Goal: Task Accomplishment & Management: Complete application form

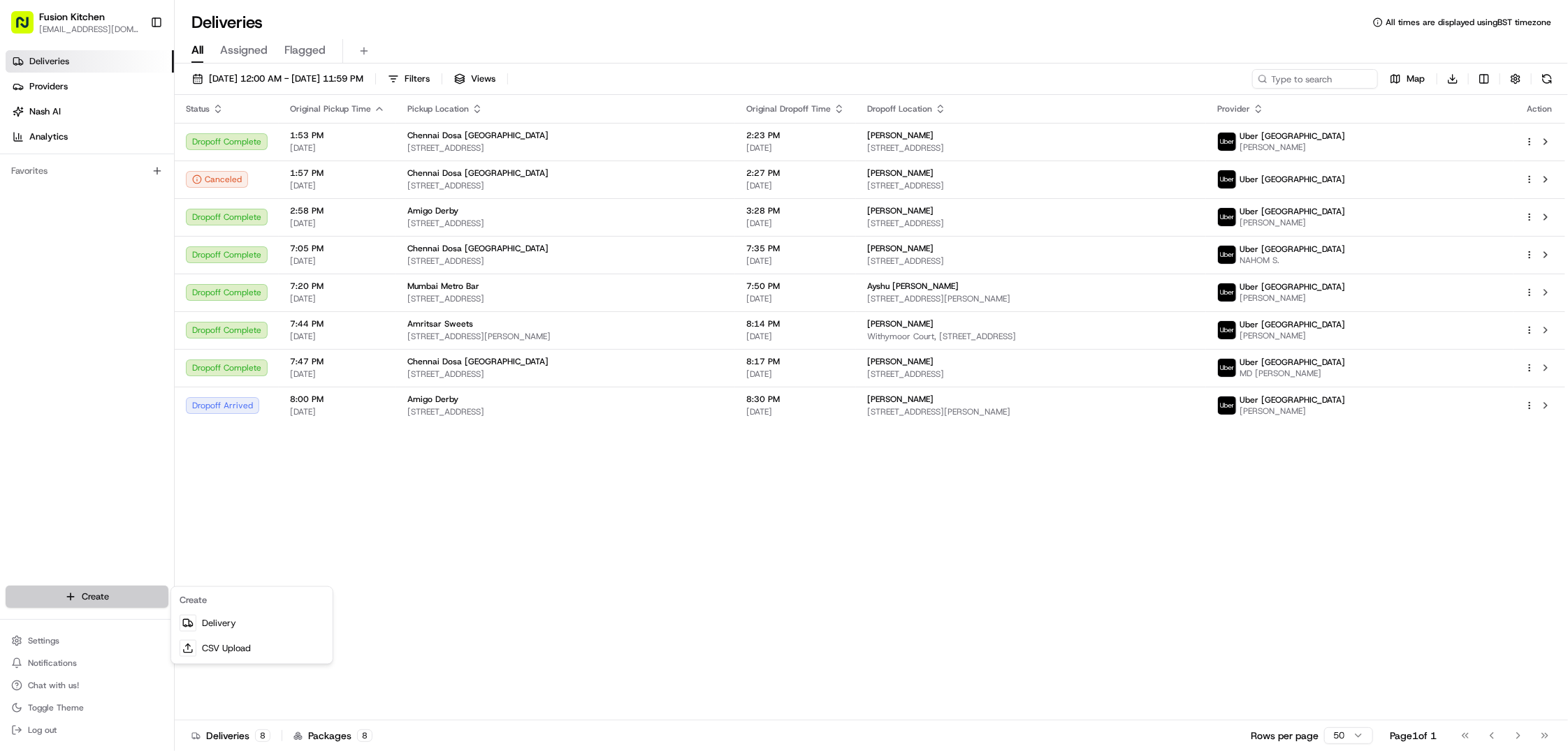
click at [104, 592] on html "Fusion Kitchen [EMAIL_ADDRESS][DOMAIN_NAME] Toggle Sidebar Deliveries Providers…" at bounding box center [784, 375] width 1568 height 751
click at [235, 618] on link "Delivery" at bounding box center [251, 624] width 155 height 25
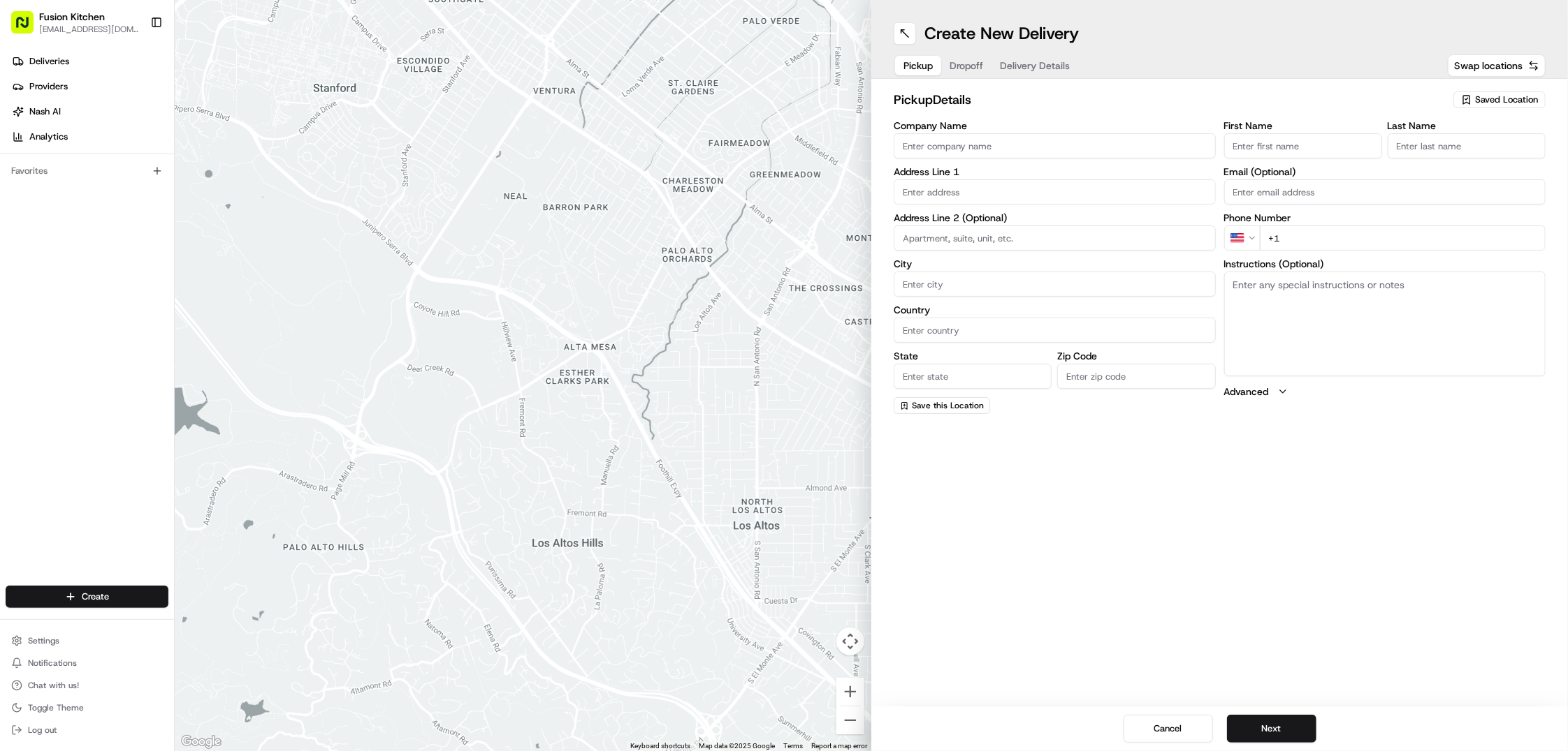
click at [980, 150] on input "Company Name" at bounding box center [1055, 146] width 322 height 25
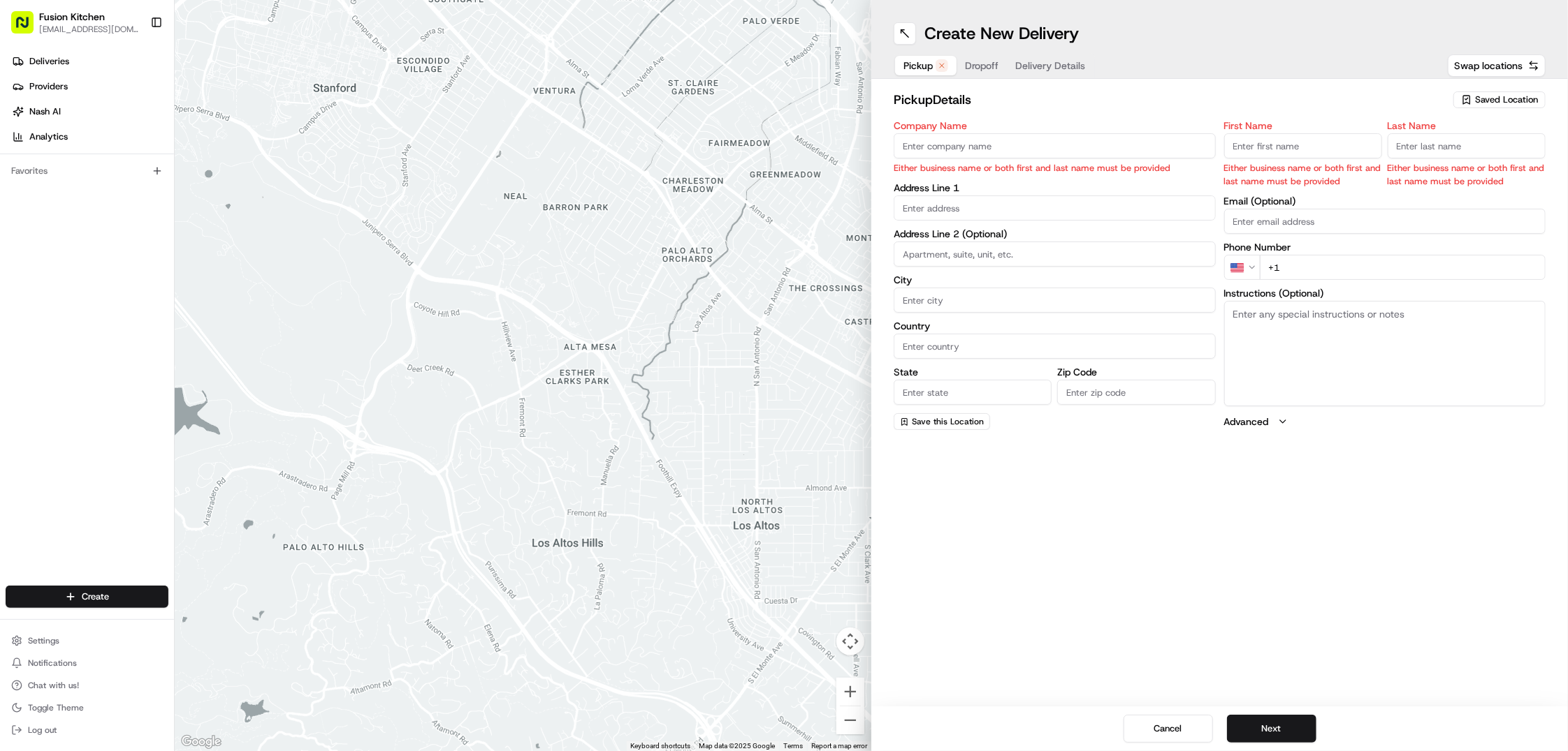
click at [968, 134] on input "Company Name" at bounding box center [1055, 146] width 322 height 25
paste input "[GEOGRAPHIC_DATA] Dosa [GEOGRAPHIC_DATA]"
type input "[GEOGRAPHIC_DATA] Dosa [GEOGRAPHIC_DATA]"
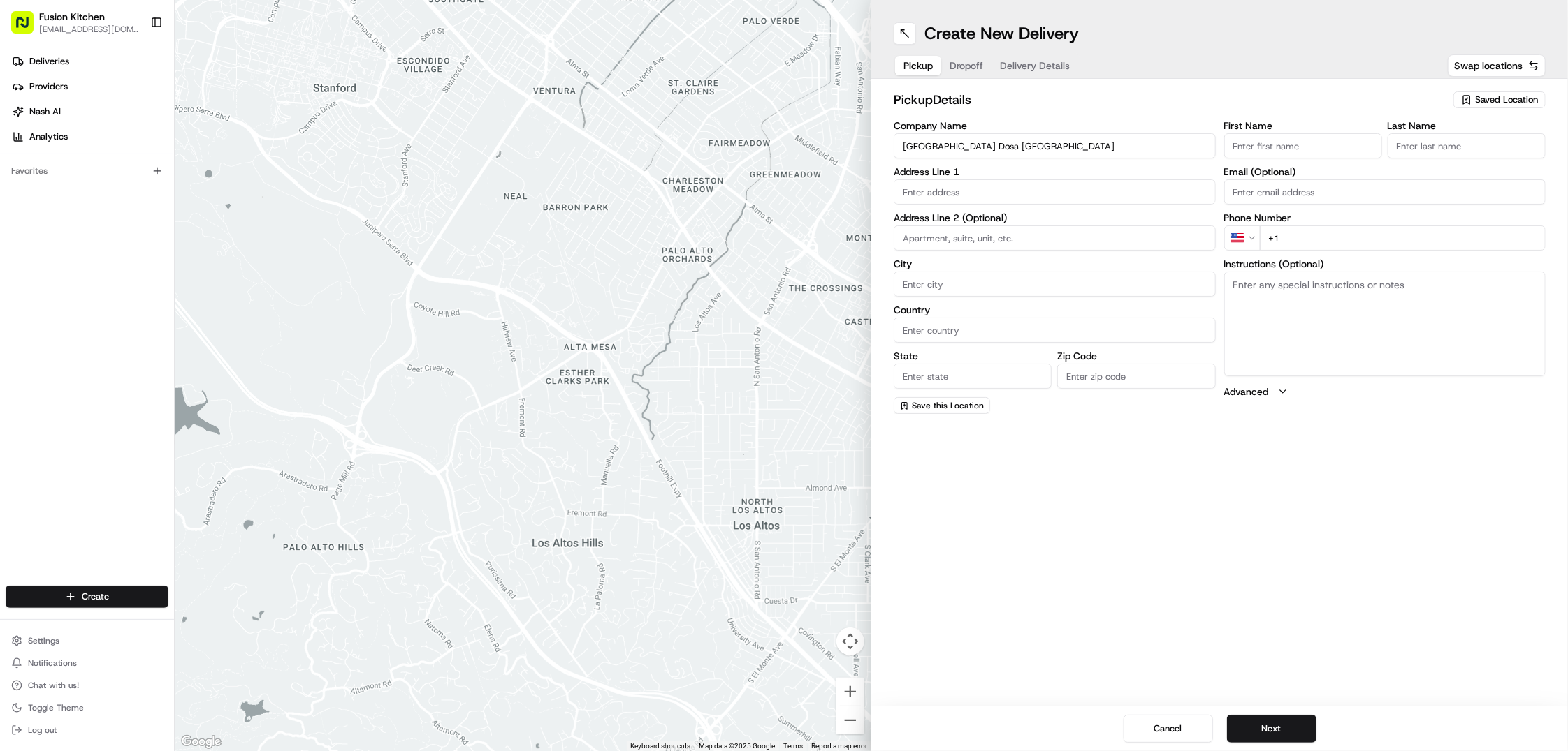
click at [1292, 143] on input "First Name" at bounding box center [1303, 146] width 158 height 25
click at [1283, 142] on input "First Name" at bounding box center [1303, 146] width 158 height 25
paste input "Mohammed Sadiq."
click at [1299, 148] on input "Mohammed Sadiq." at bounding box center [1303, 146] width 158 height 25
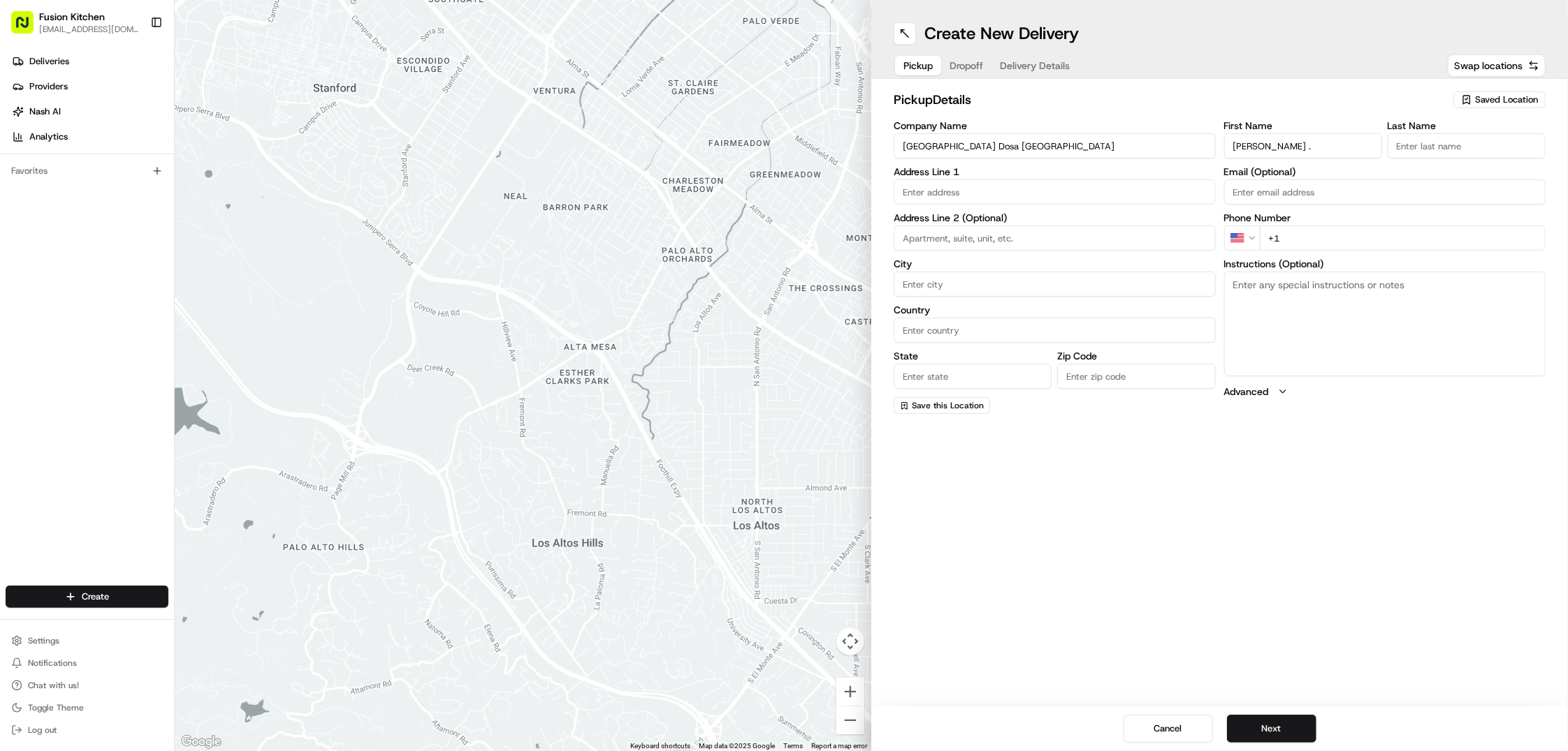
type input "Mohammed ."
click at [1429, 143] on input "Last Name" at bounding box center [1466, 146] width 158 height 25
paste input "Sadiq"
type input "Sadiq"
click at [1324, 148] on input "Mohammed ." at bounding box center [1303, 146] width 158 height 25
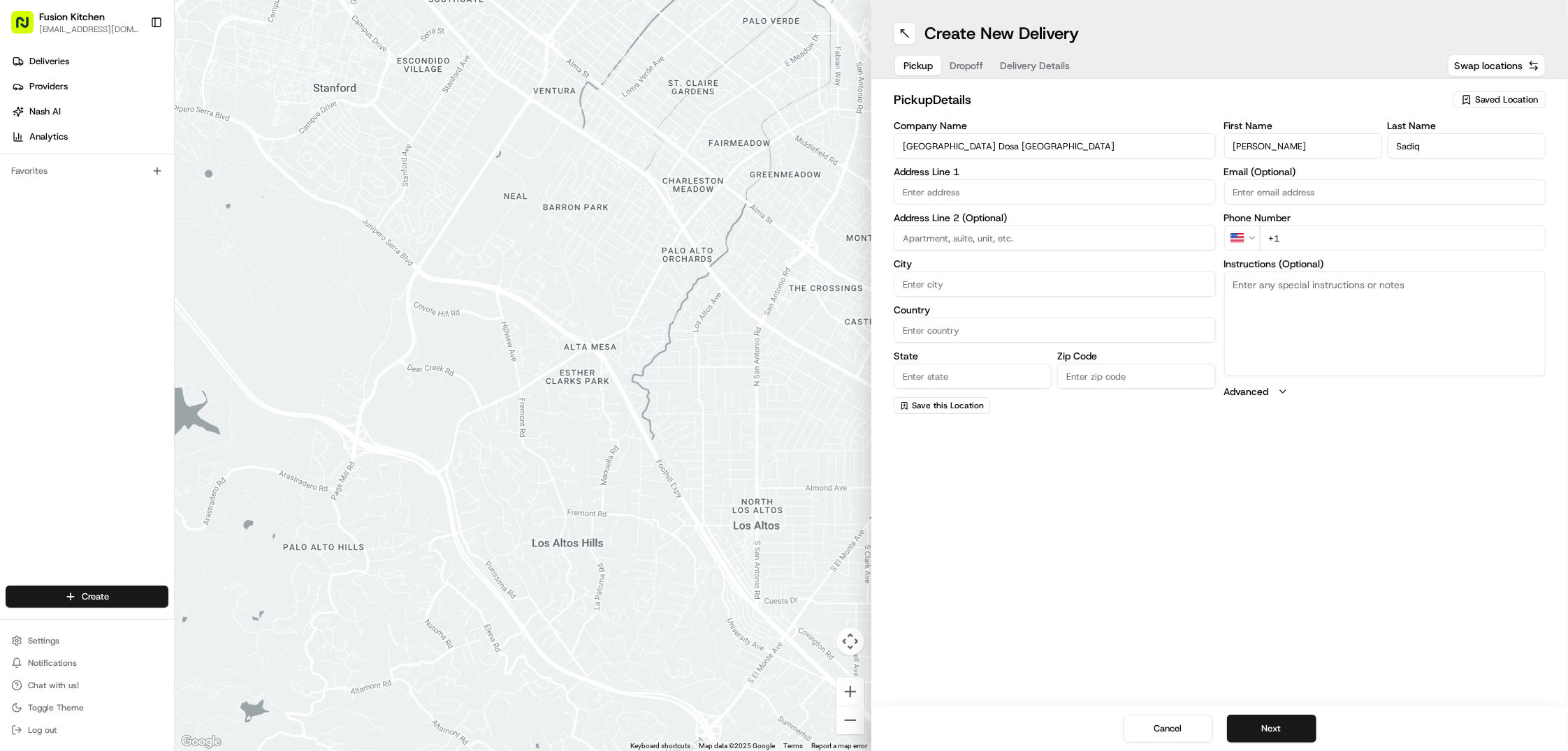
type input "Mohammed"
click at [979, 197] on input "text" at bounding box center [1055, 192] width 322 height 25
click at [1081, 200] on input "text" at bounding box center [1055, 192] width 322 height 25
paste input "445-447 Dudley Road, Birmingham, Smethwick, B18 4HE"
drag, startPoint x: 1107, startPoint y: 189, endPoint x: 1152, endPoint y: 191, distance: 45.0
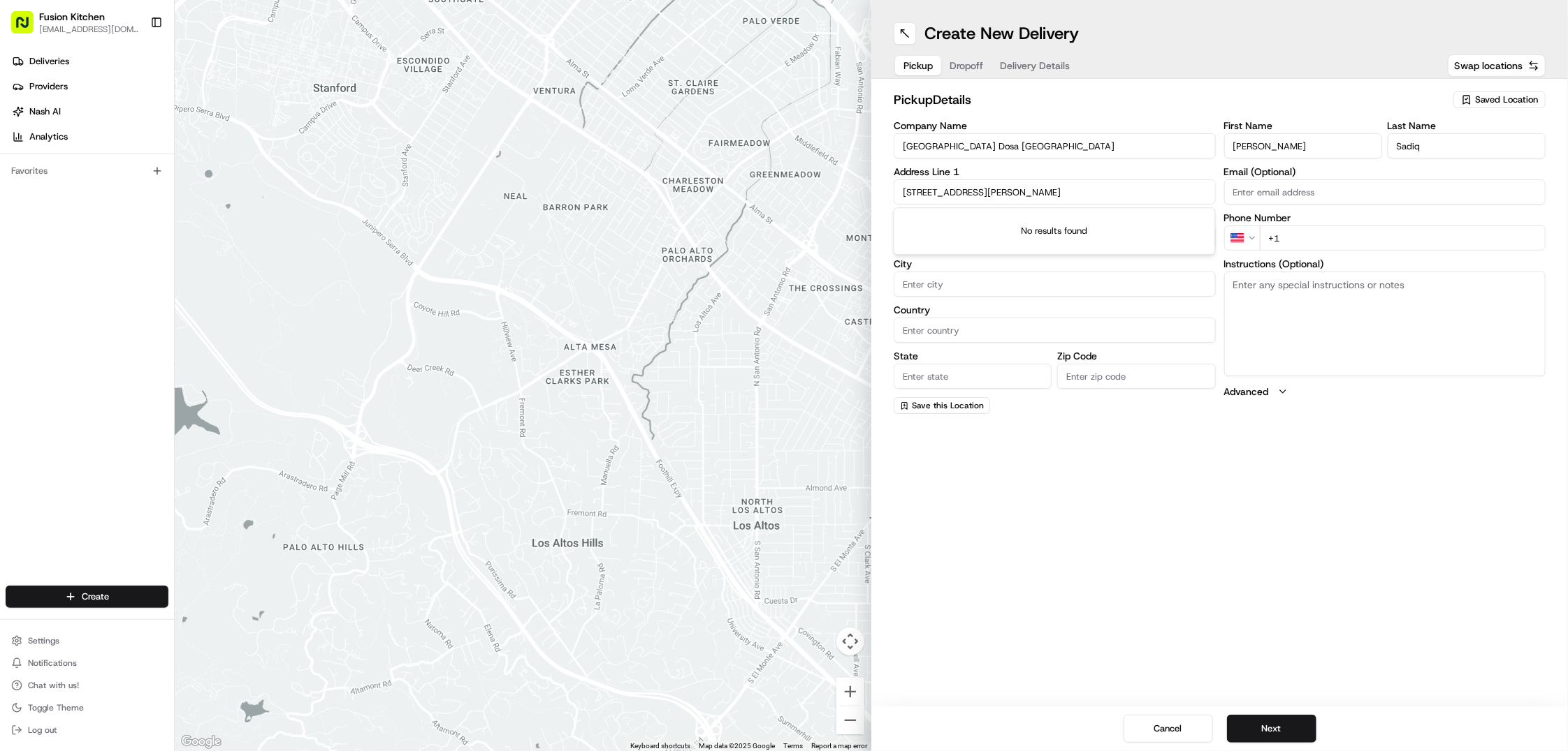
click at [1152, 191] on input "445-447 Dudley Road, Birmingham, Smethwick, B18 4HE" at bounding box center [1055, 192] width 322 height 25
type input "445-447 Dudley Road, Birmingham, Smethwick,"
click at [1093, 388] on input "Zip Code" at bounding box center [1135, 377] width 158 height 25
paste input "B18 4HE"
type input "B18 4HE"
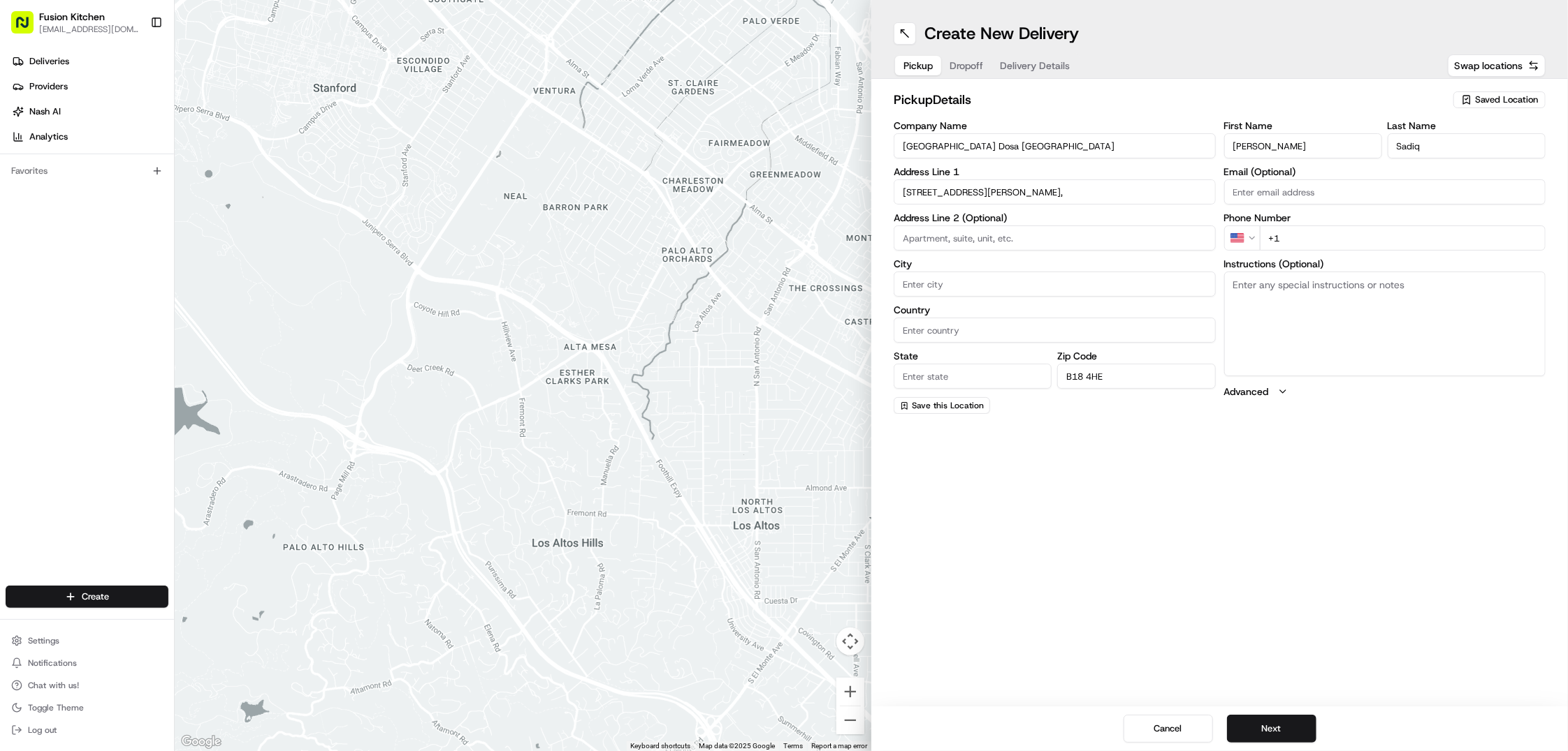
click at [997, 325] on input "Country" at bounding box center [1055, 330] width 322 height 25
drag, startPoint x: 1003, startPoint y: 190, endPoint x: 1051, endPoint y: 188, distance: 48.0
click at [1051, 188] on input "445-447 Dudley Road, Birmingham, Smethwick," at bounding box center [1055, 192] width 322 height 25
type input "445-447 Dudley Road, , Smethwick,"
click at [971, 284] on input "City" at bounding box center [1055, 284] width 322 height 25
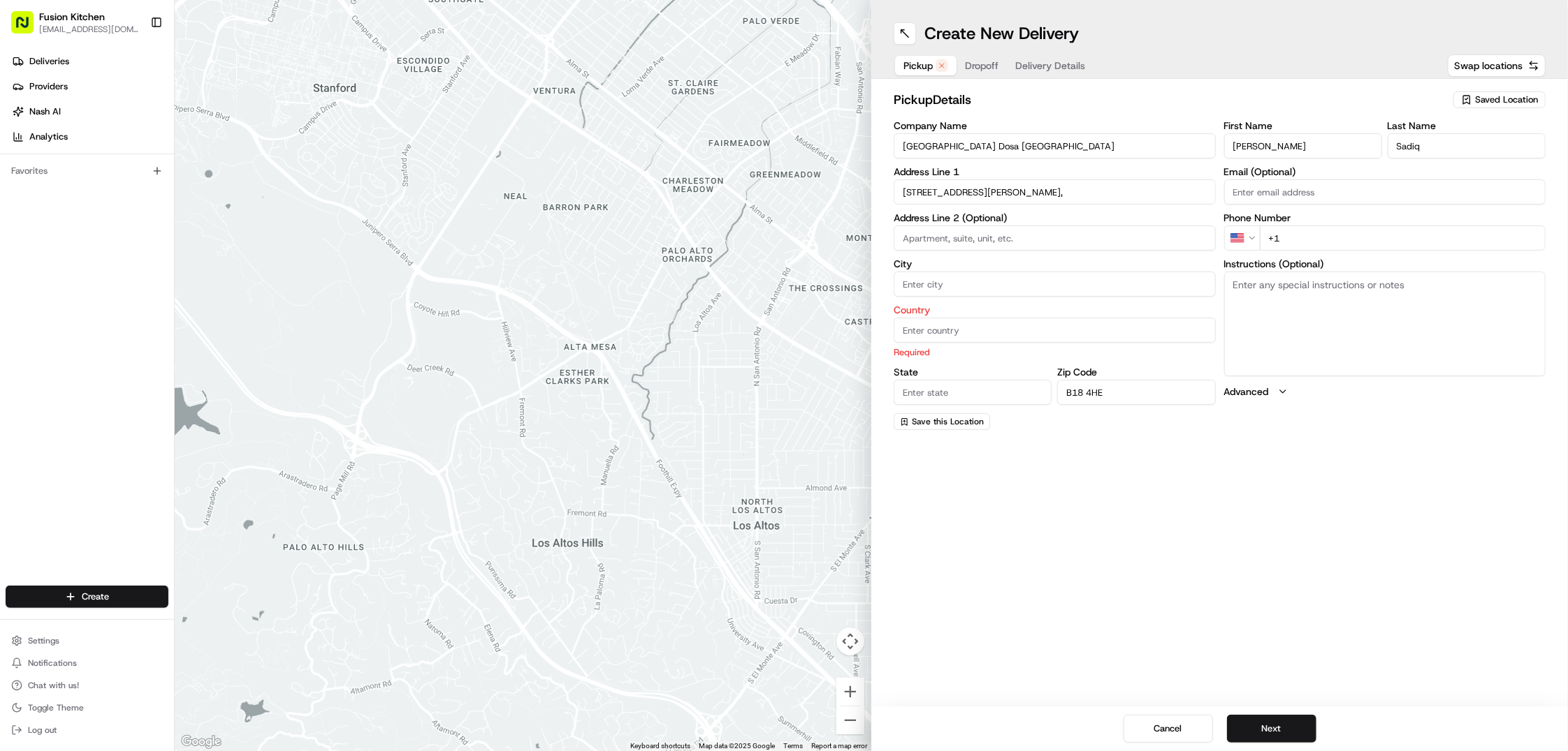
paste input "Birmingham"
type input "Birmingham"
click at [953, 330] on input "Country" at bounding box center [1055, 330] width 322 height 25
type input "United Kingdom"
type input "BASINGSTOKE"
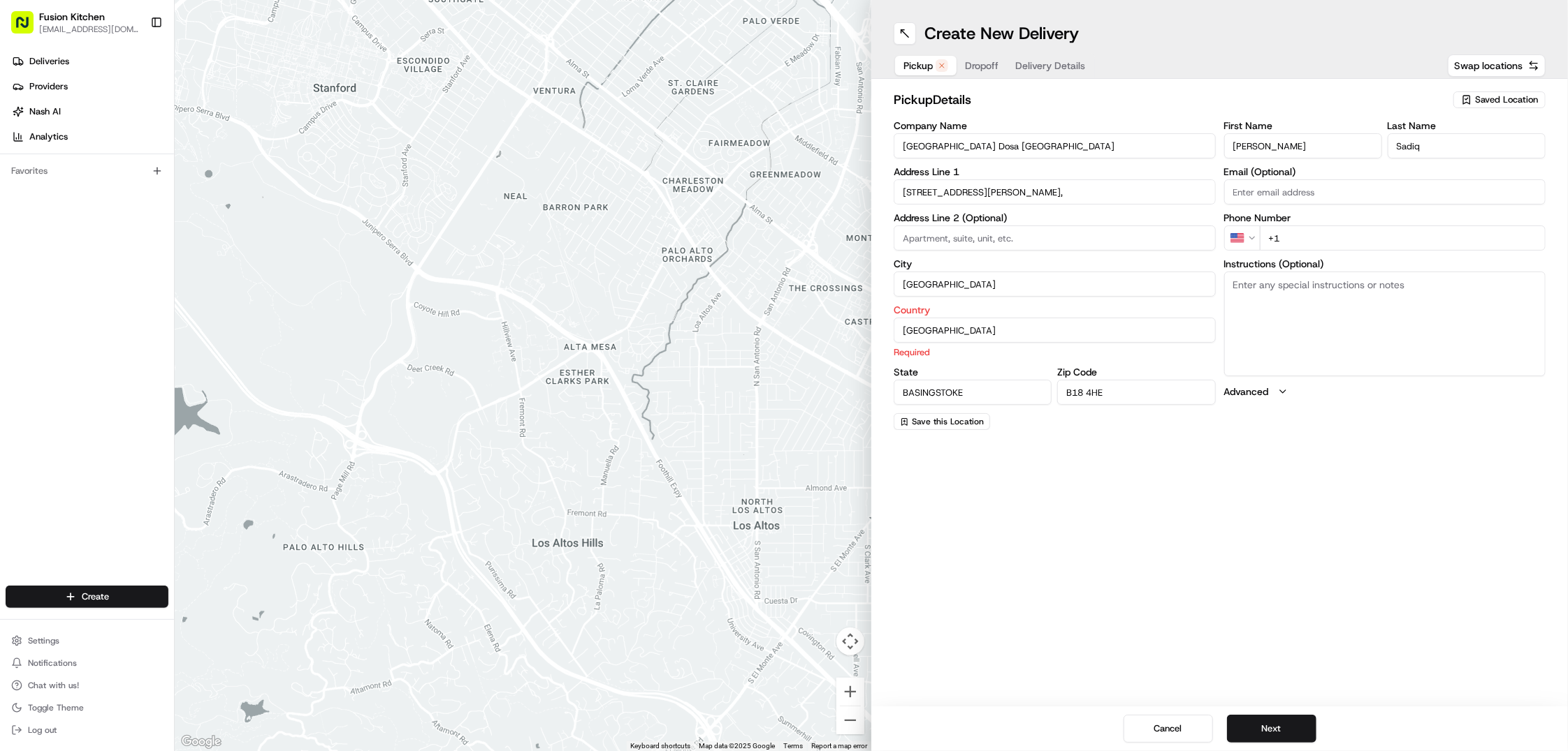
click at [994, 396] on div "Company Name Chennai Dosa Birmingham Address Line 1 445-447 Dudley Road, , Smet…" at bounding box center [1055, 276] width 322 height 309
click at [994, 396] on div "Company Name Chennai Dosa Birmingham Address Line 1 445-447 Dudley Road, , Smet…" at bounding box center [1055, 267] width 322 height 293
click at [994, 379] on input "BASINGSTOKE" at bounding box center [972, 377] width 158 height 25
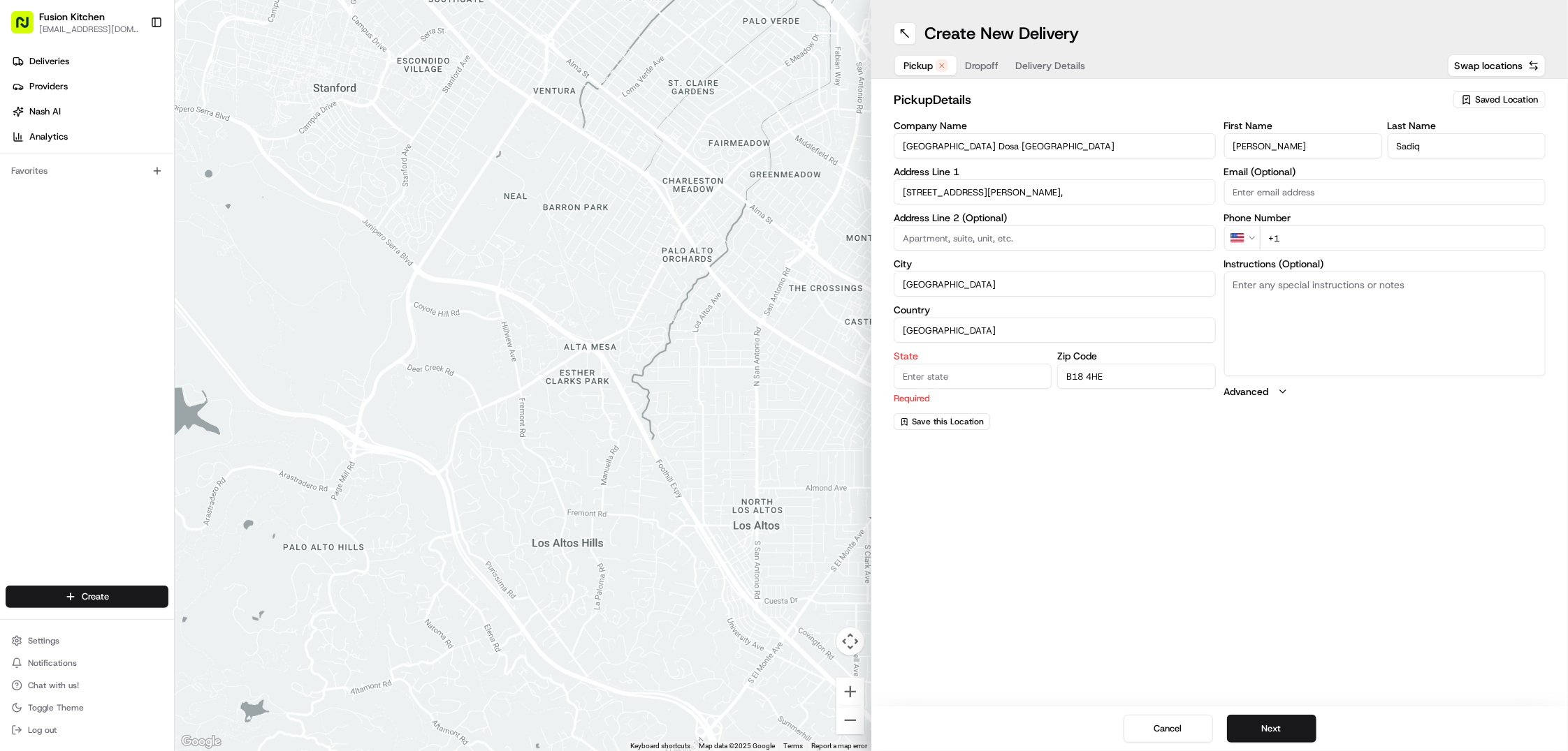
click at [971, 278] on input "Birmingham" at bounding box center [1055, 284] width 322 height 25
click at [925, 381] on input "State" at bounding box center [972, 377] width 158 height 25
paste input "Birmingham"
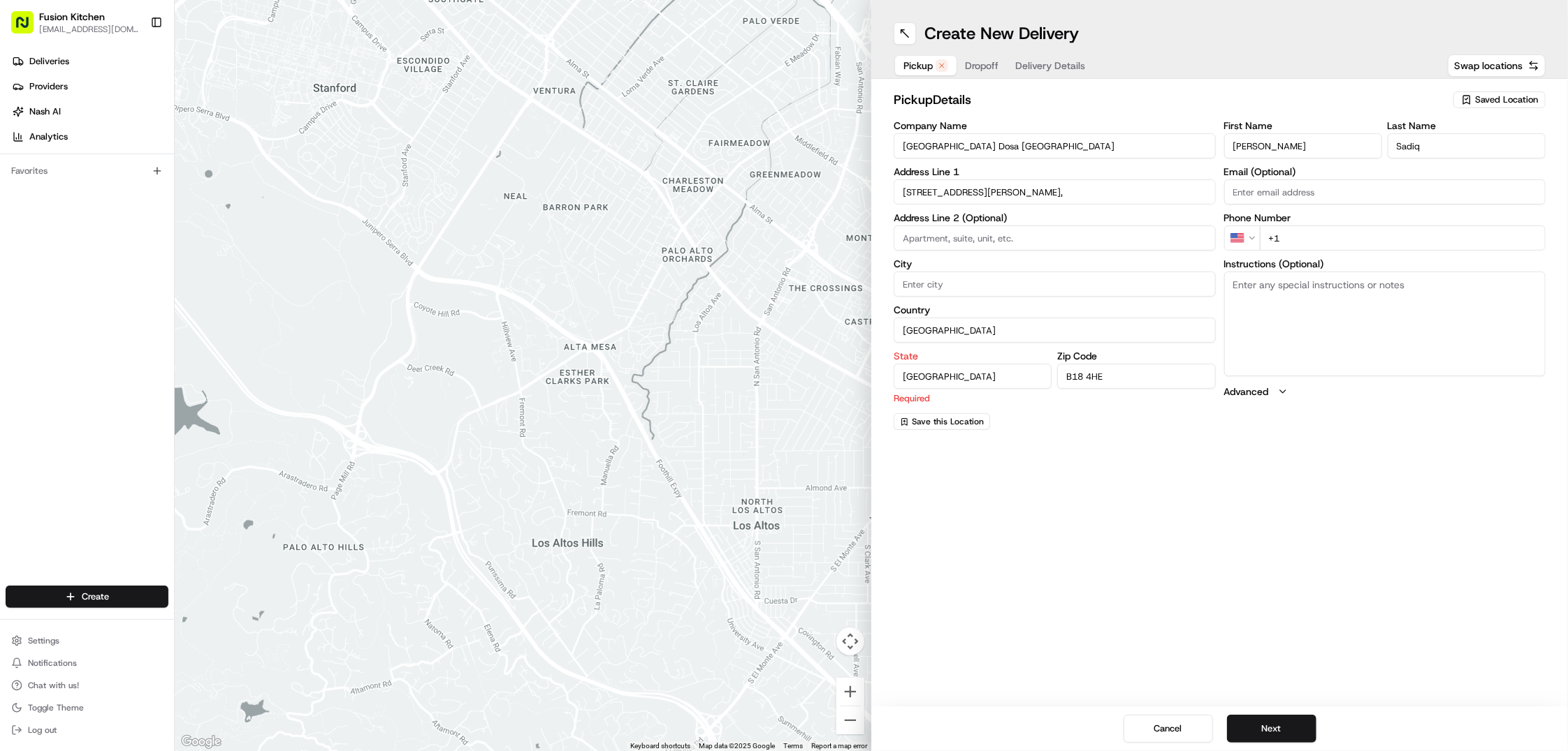
type input "Birmingham"
click at [1082, 191] on input "445-447 Dudley Road, , Smethwick," at bounding box center [1055, 192] width 322 height 25
type input "445-447 Dudley Road, , Smethwick"
click at [1239, 237] on html "Fusion Kitchen hari@fusionpos.uk Toggle Sidebar Deliveries Providers Nash AI An…" at bounding box center [784, 375] width 1568 height 751
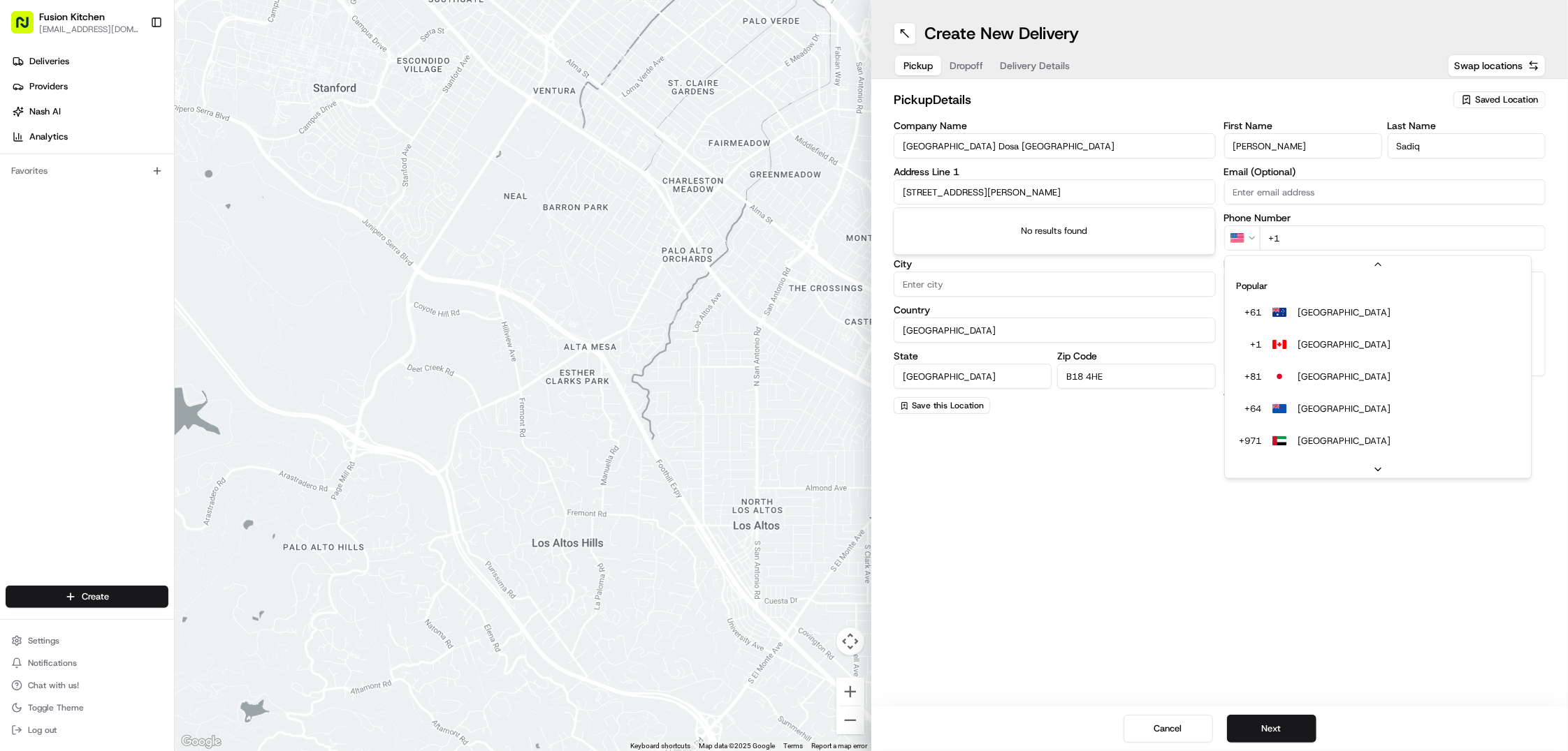
scroll to position [60, 0]
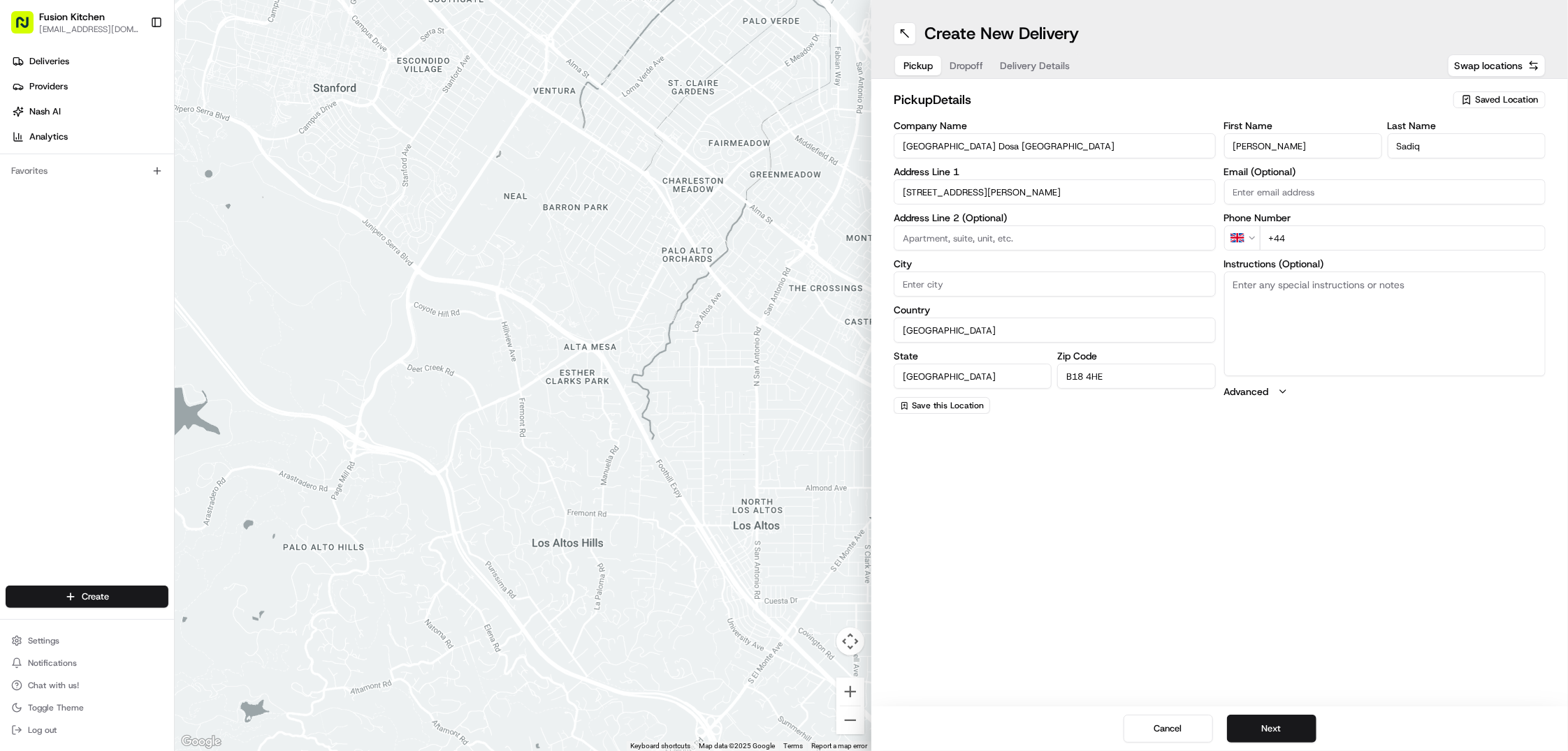
click at [1304, 237] on input "+44" at bounding box center [1403, 238] width 286 height 25
paste input "121 572 5858"
type input "+44 121 572 5858"
click at [1286, 296] on textarea "Instructions (Optional)" at bounding box center [1385, 324] width 322 height 105
paste textarea "445-447 Dudley Road, Birmingham, Smethwick, B18 4HE"
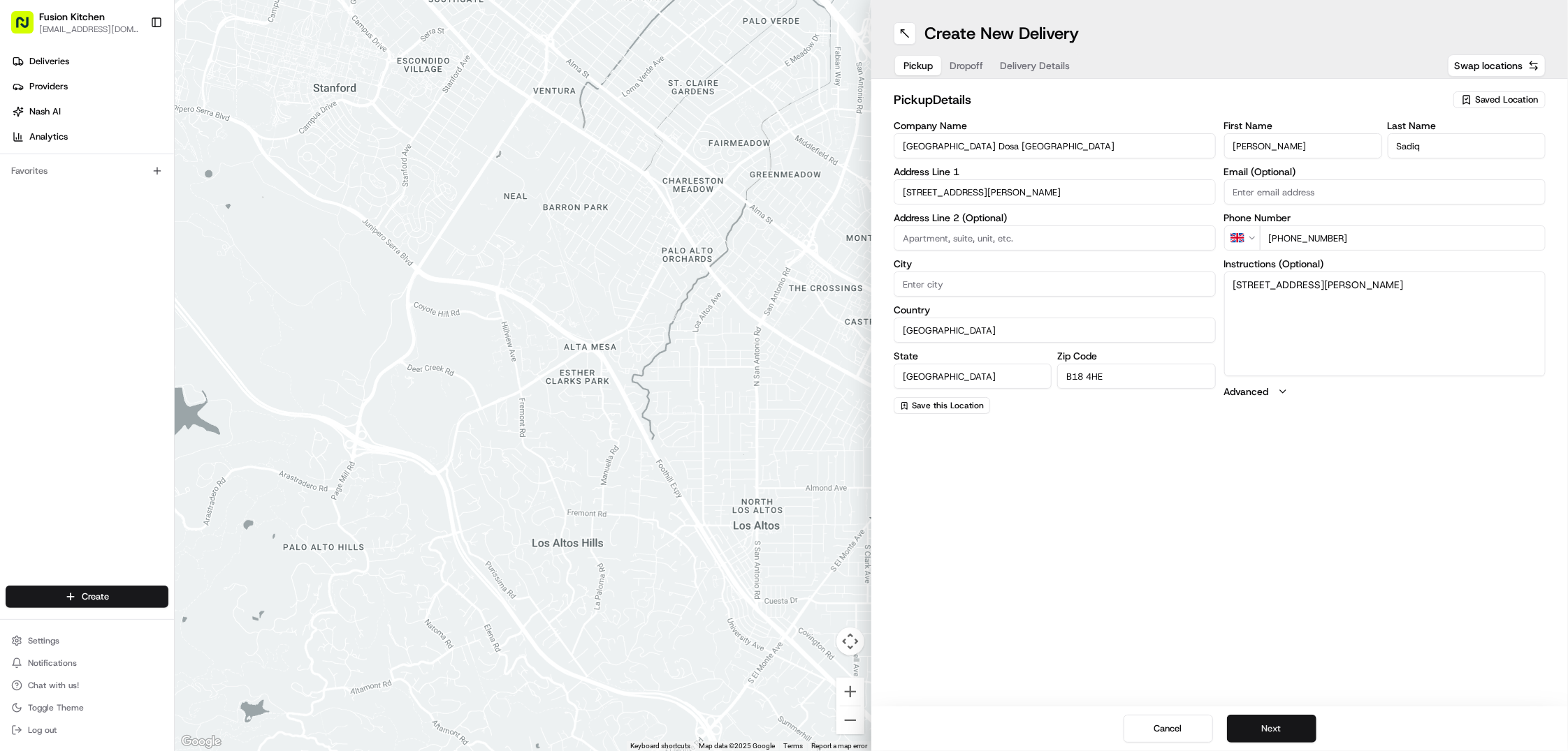
type textarea "445-447 Dudley Road, Birmingham, Smethwick, B18 4HE"
click at [1282, 731] on button "Next" at bounding box center [1272, 729] width 90 height 28
click at [953, 144] on input "Company Name" at bounding box center [1055, 146] width 322 height 25
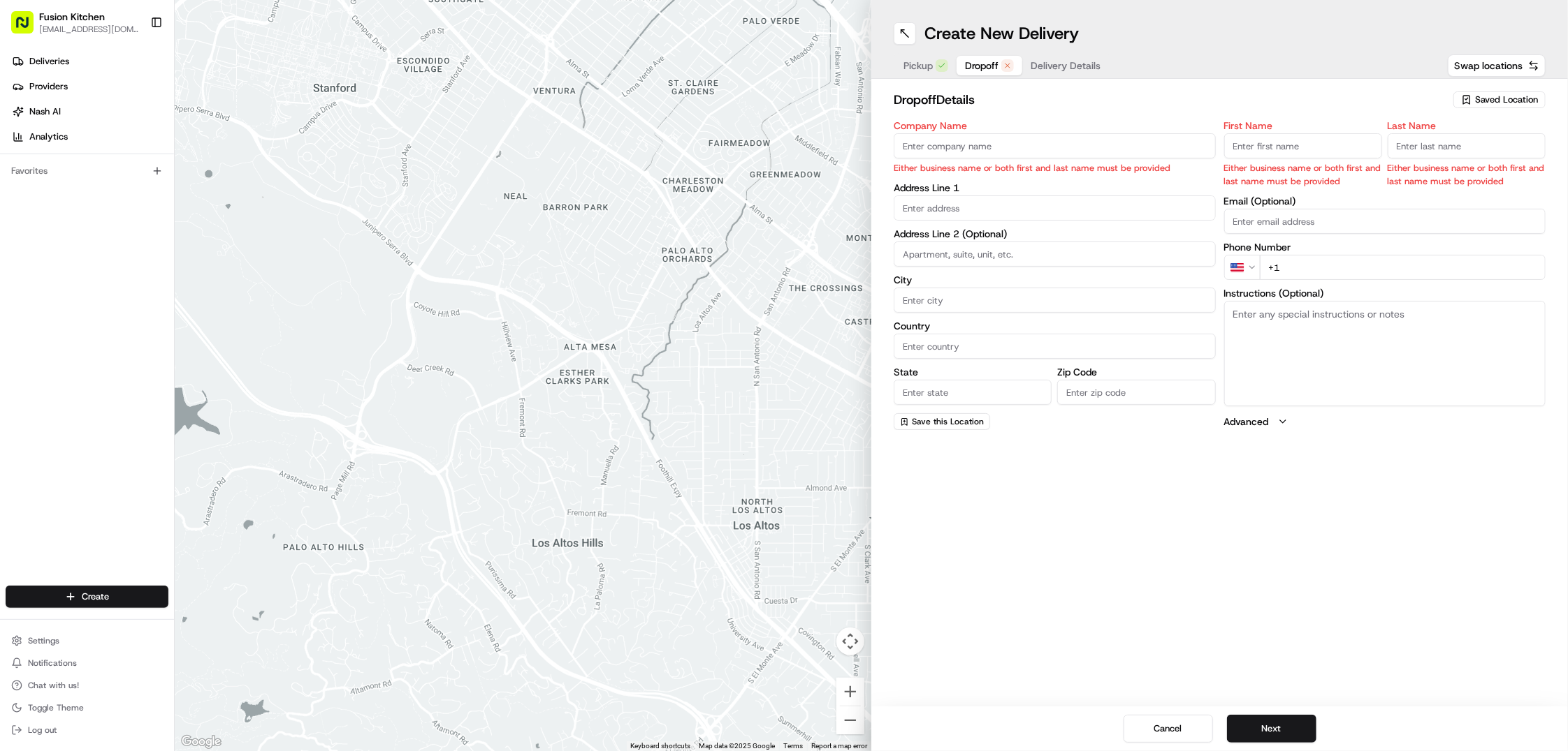
click at [980, 204] on input "text" at bounding box center [1055, 208] width 322 height 25
paste input "102, Ridgeway, Birmingham, B17 8JG"
click at [1053, 234] on div "102 Ridgeway, Birmingham B17 8JD, UK" at bounding box center [1055, 238] width 315 height 21
type input "[STREET_ADDRESS][PERSON_NAME]"
type input "Edgbaston"
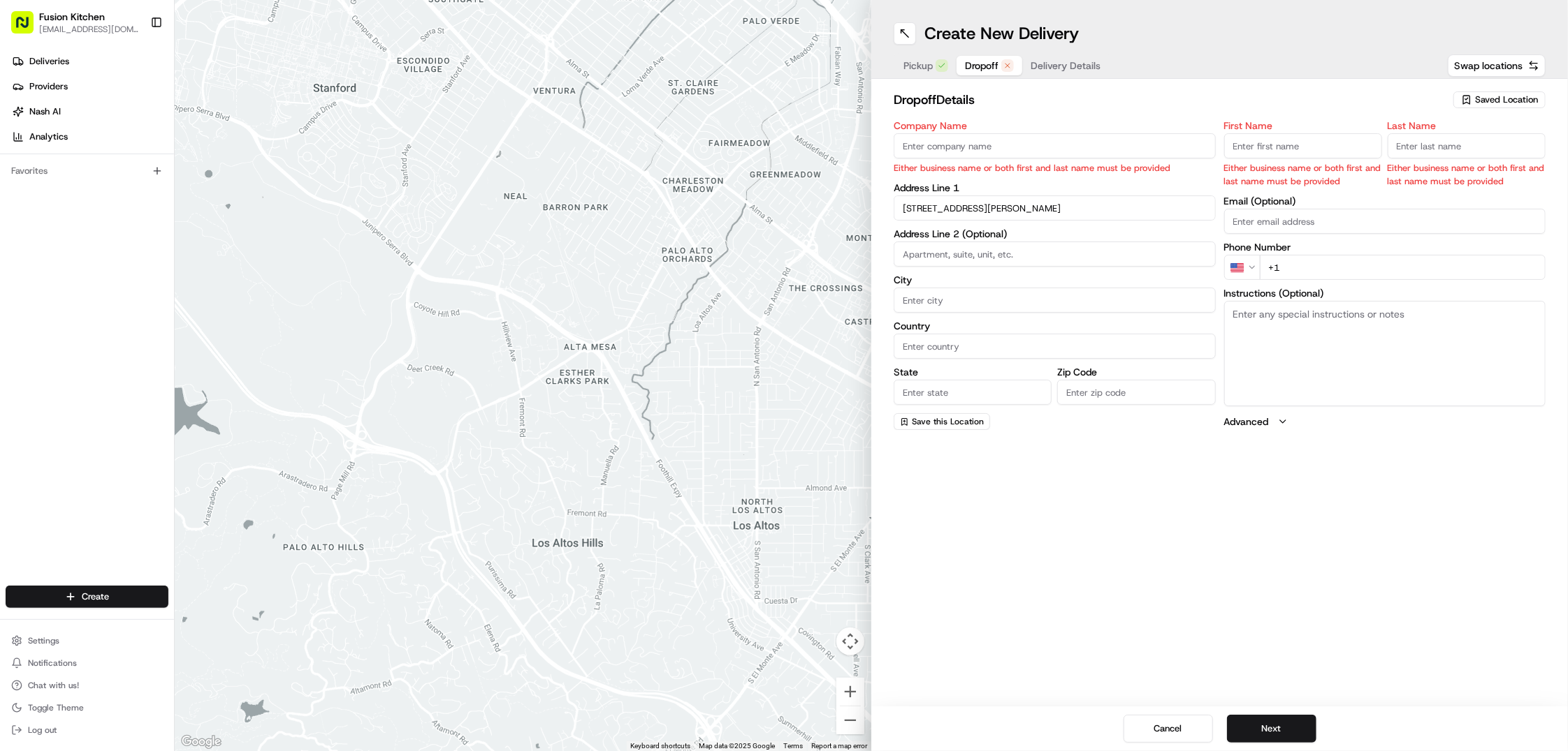
type input "United Kingdom"
type input "England"
type input "B17 8JG"
type input "102 Ridgeway"
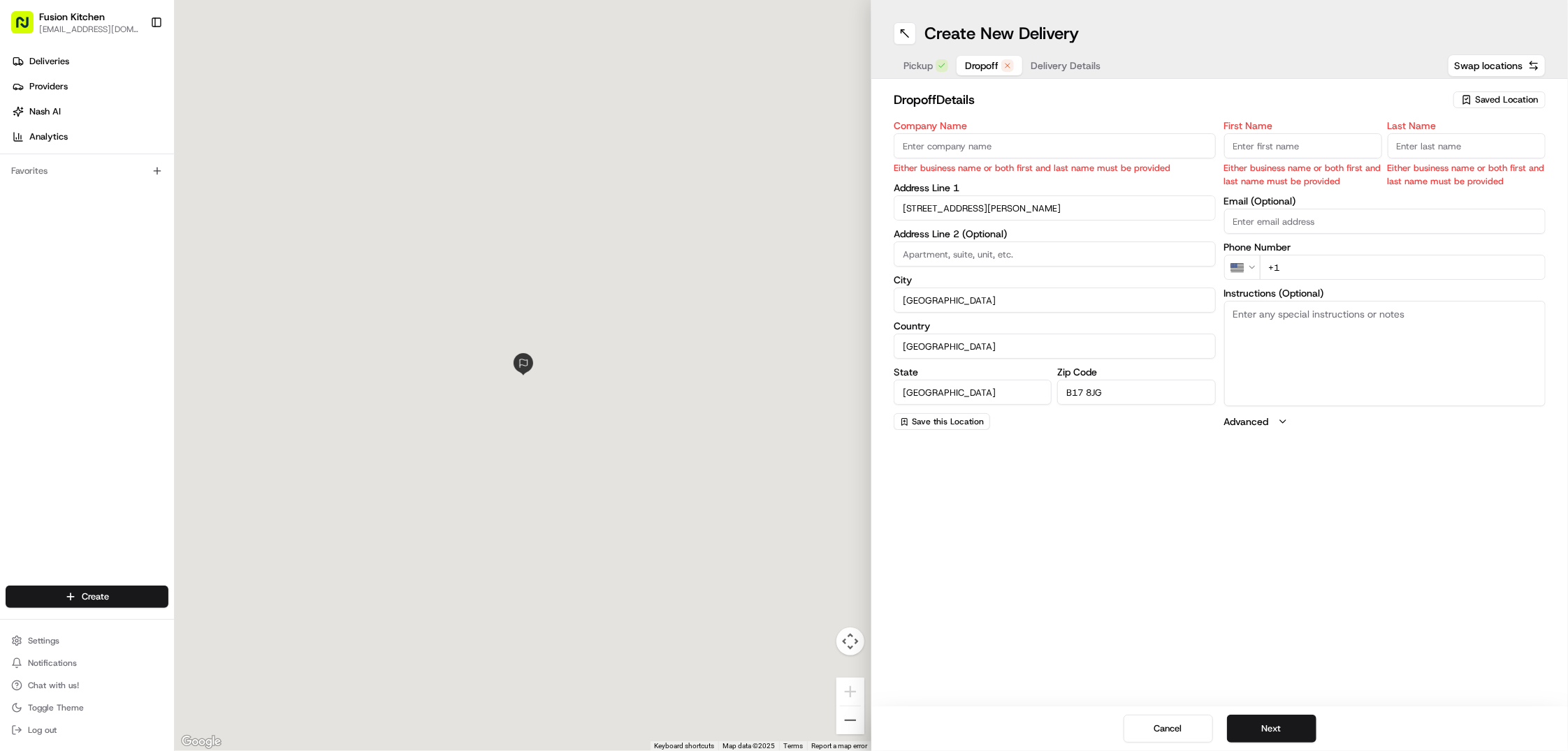
click at [1424, 360] on textarea "Instructions (Optional)" at bounding box center [1385, 353] width 322 height 105
paste textarea "102, Ridgeway, Birmingham, B17 8JG"
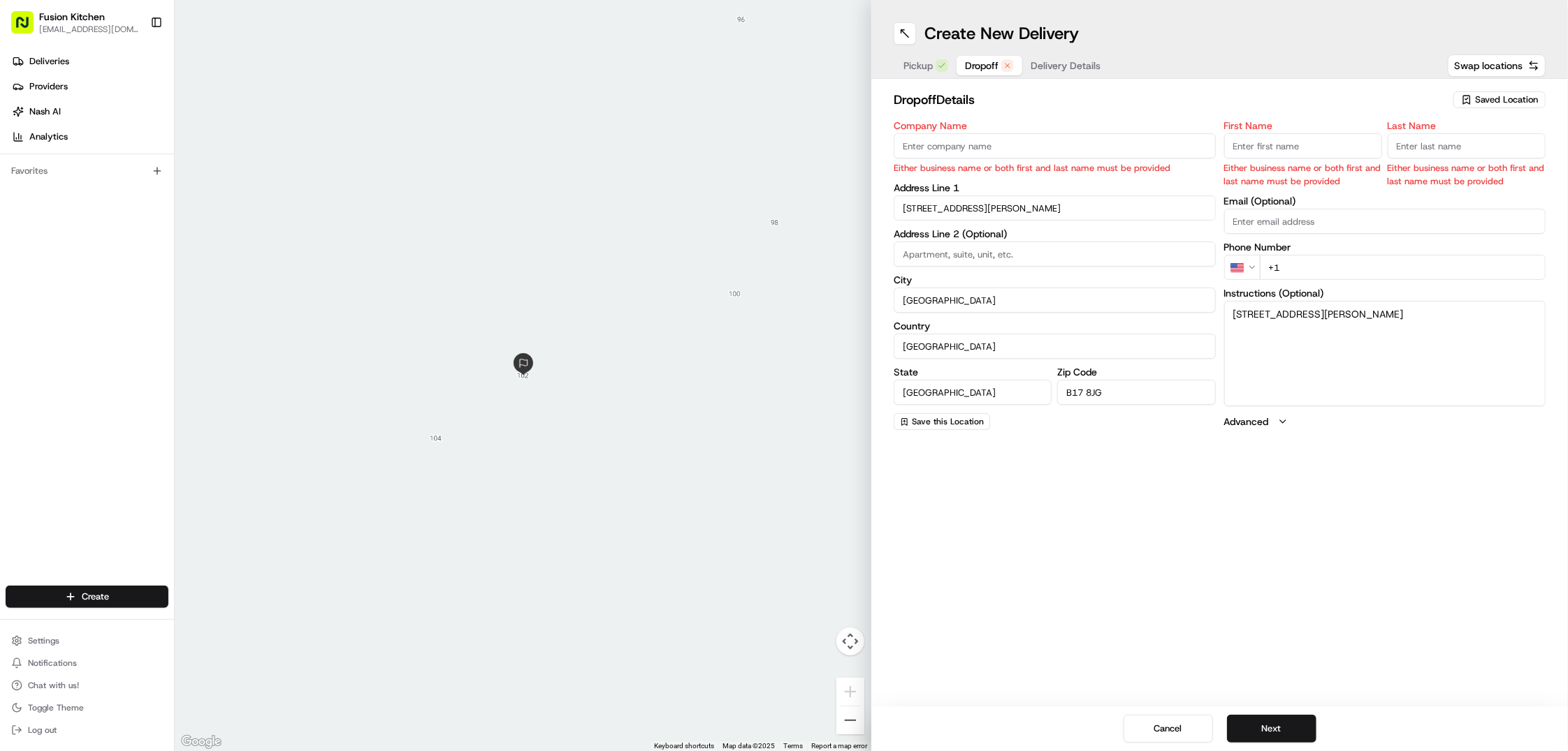
type textarea "102, Ridgeway, Birmingham, B17 8JG"
click at [1004, 143] on input "Company Name" at bounding box center [1055, 146] width 322 height 25
drag, startPoint x: 961, startPoint y: 143, endPoint x: 973, endPoint y: 143, distance: 12.0
click at [961, 143] on input "Company Name" at bounding box center [1055, 146] width 322 height 25
paste input "priya dari"
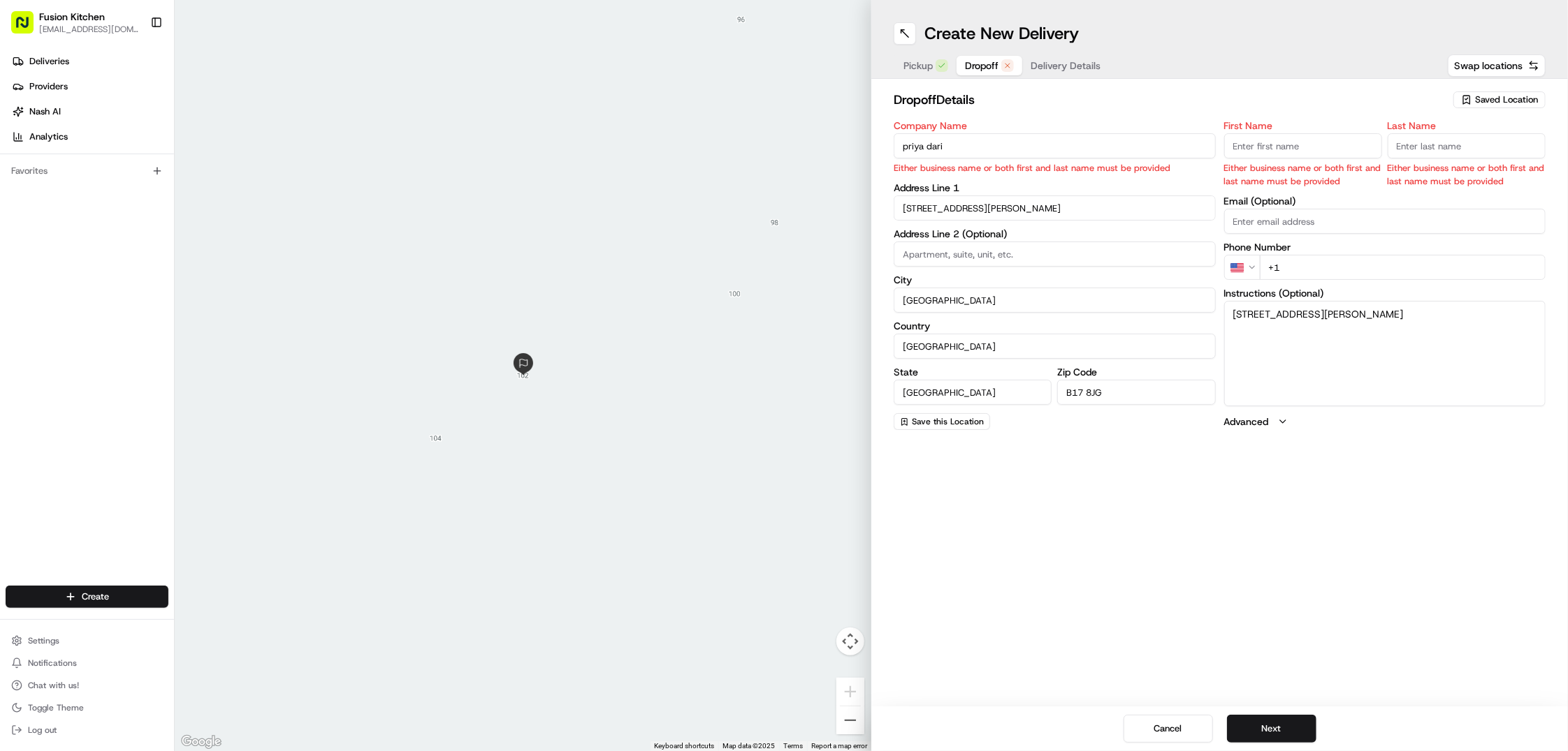
type input "priya dari"
click at [1261, 147] on input "First Name" at bounding box center [1303, 146] width 158 height 25
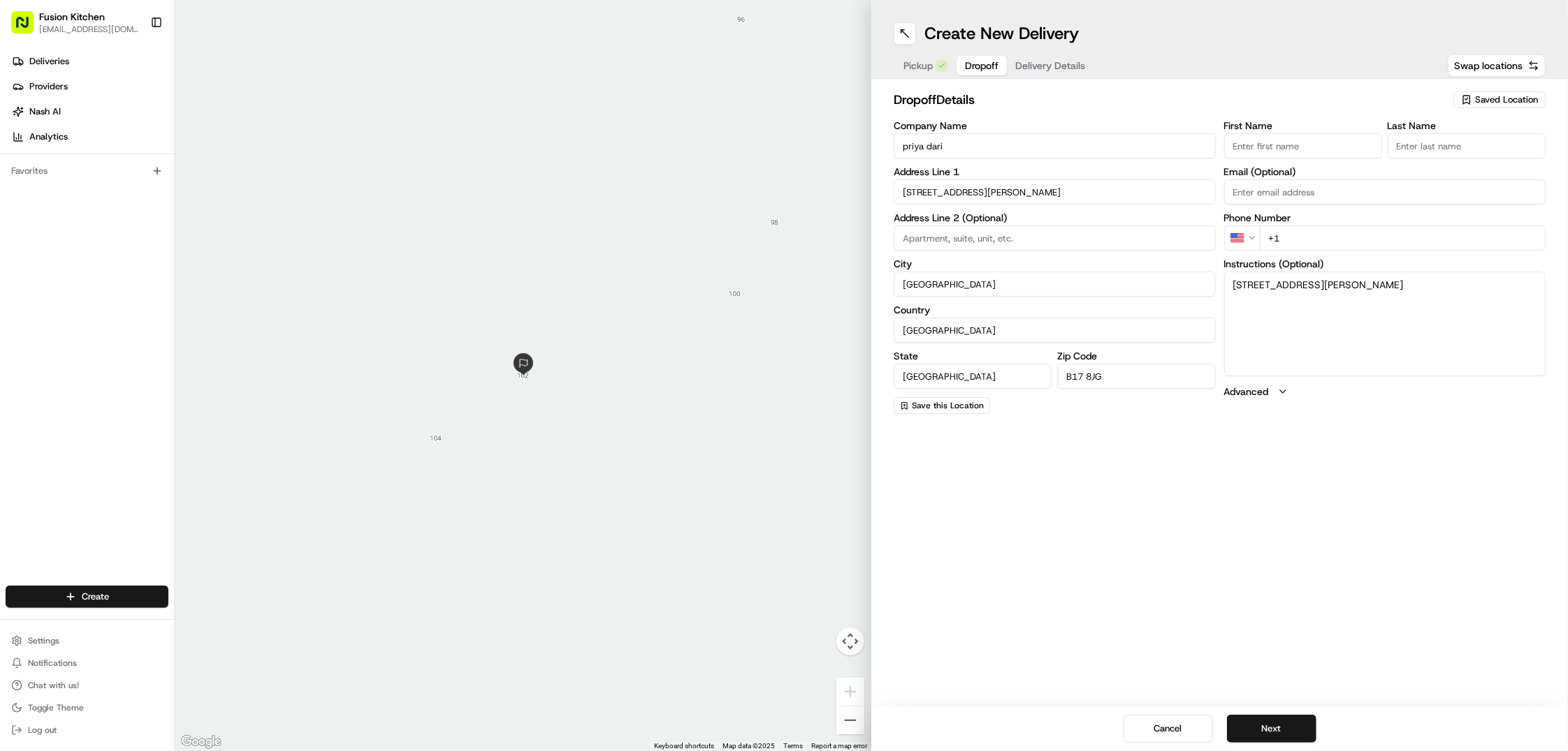
paste input "priya dari"
click at [1263, 143] on input "priya dari" at bounding box center [1303, 146] width 158 height 25
type input "priya"
click at [1427, 134] on input "Last Name" at bounding box center [1466, 146] width 158 height 25
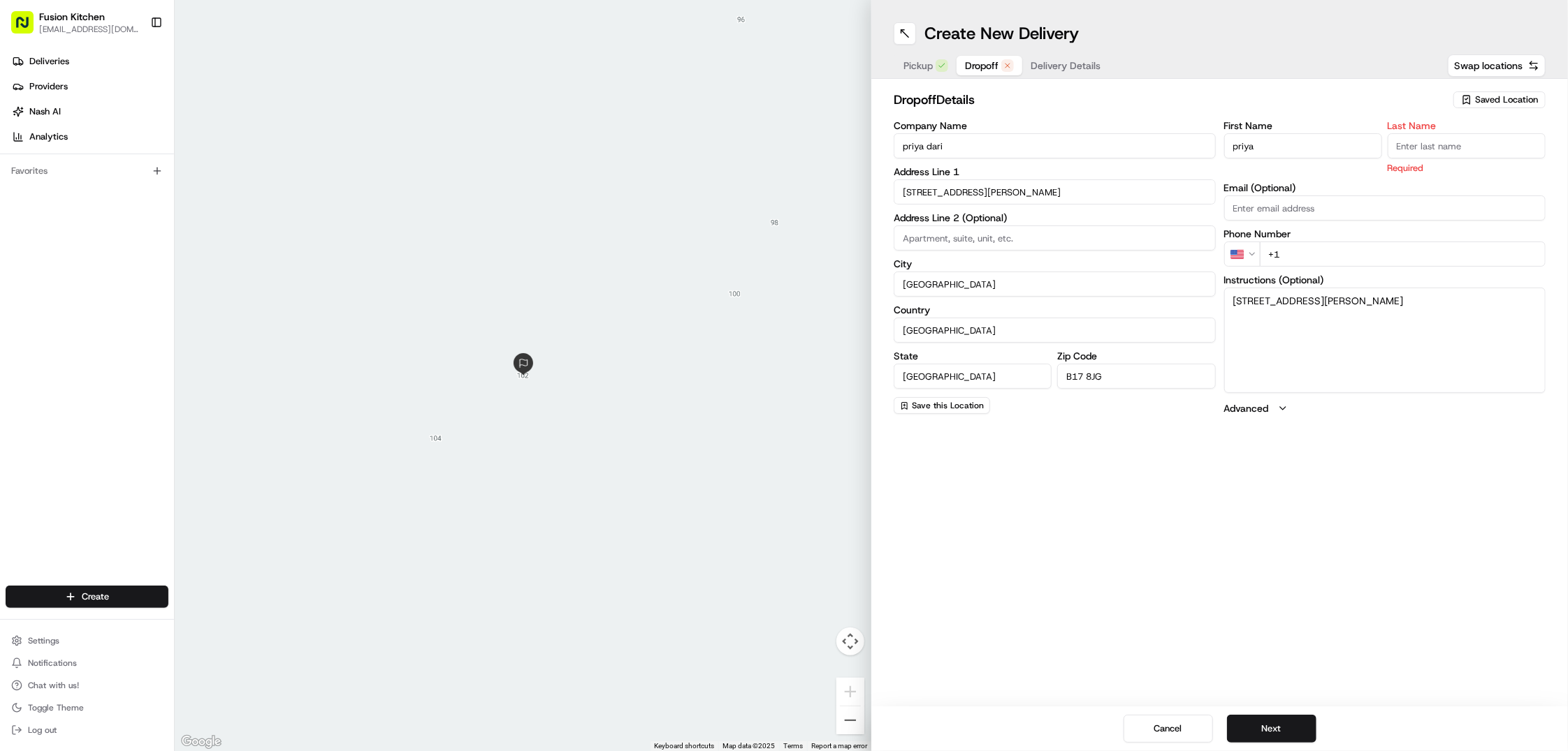
paste input "dari"
type input "dari"
click at [1240, 247] on html "Fusion Kitchen hari@fusionpos.uk Toggle Sidebar Deliveries Providers Nash AI An…" at bounding box center [784, 375] width 1568 height 751
click at [1331, 242] on input "+44" at bounding box center [1403, 238] width 286 height 25
paste input "7927 494874"
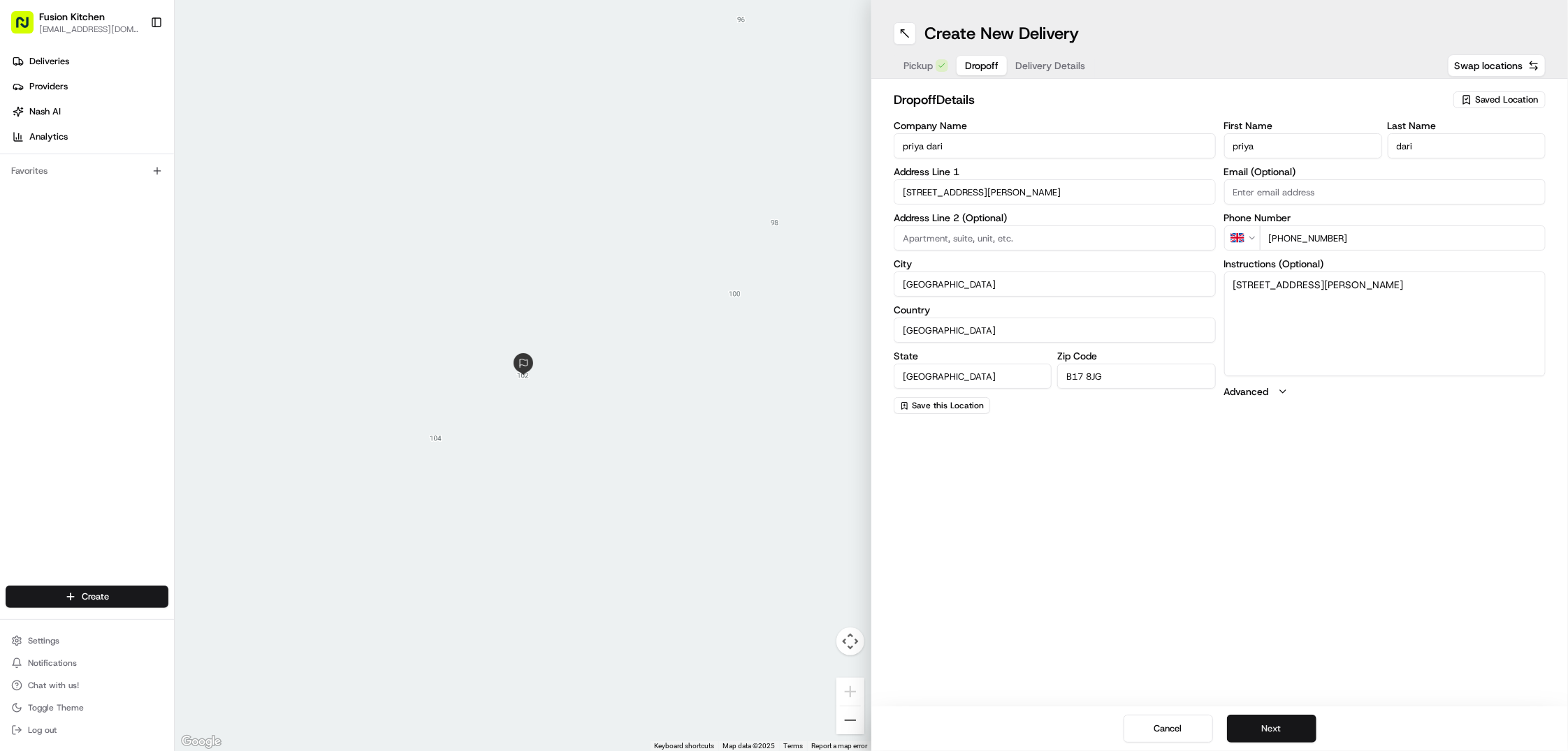
type input "+44 7927 494874"
click at [1278, 727] on button "Next" at bounding box center [1272, 729] width 90 height 28
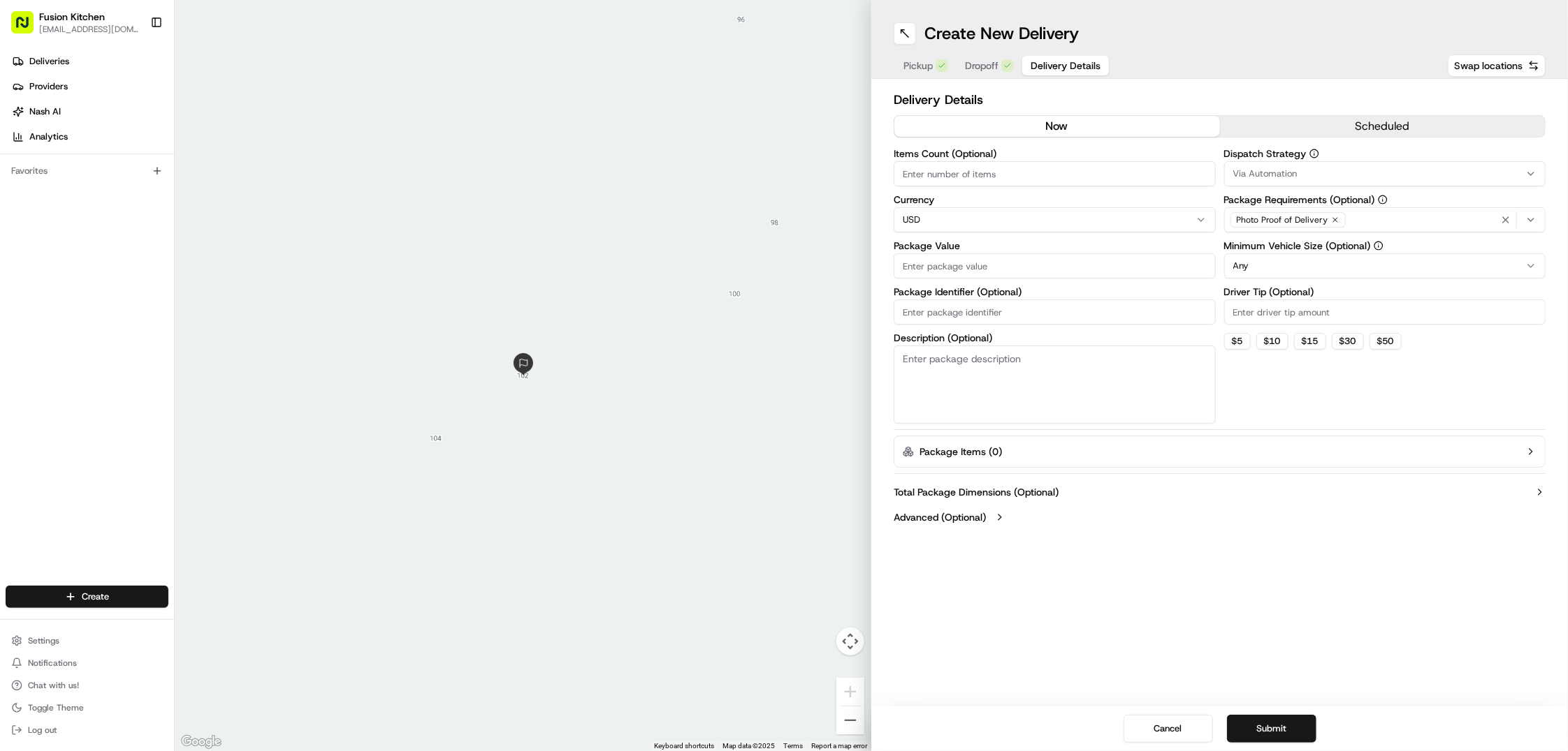
click at [930, 220] on html "Fusion Kitchen hari@fusionpos.uk Toggle Sidebar Deliveries Providers Nash AI An…" at bounding box center [784, 375] width 1568 height 751
click at [939, 269] on input "Package Value" at bounding box center [1055, 266] width 322 height 25
paste input "35.23"
type input "35.23"
click at [1275, 729] on button "Submit" at bounding box center [1272, 729] width 90 height 28
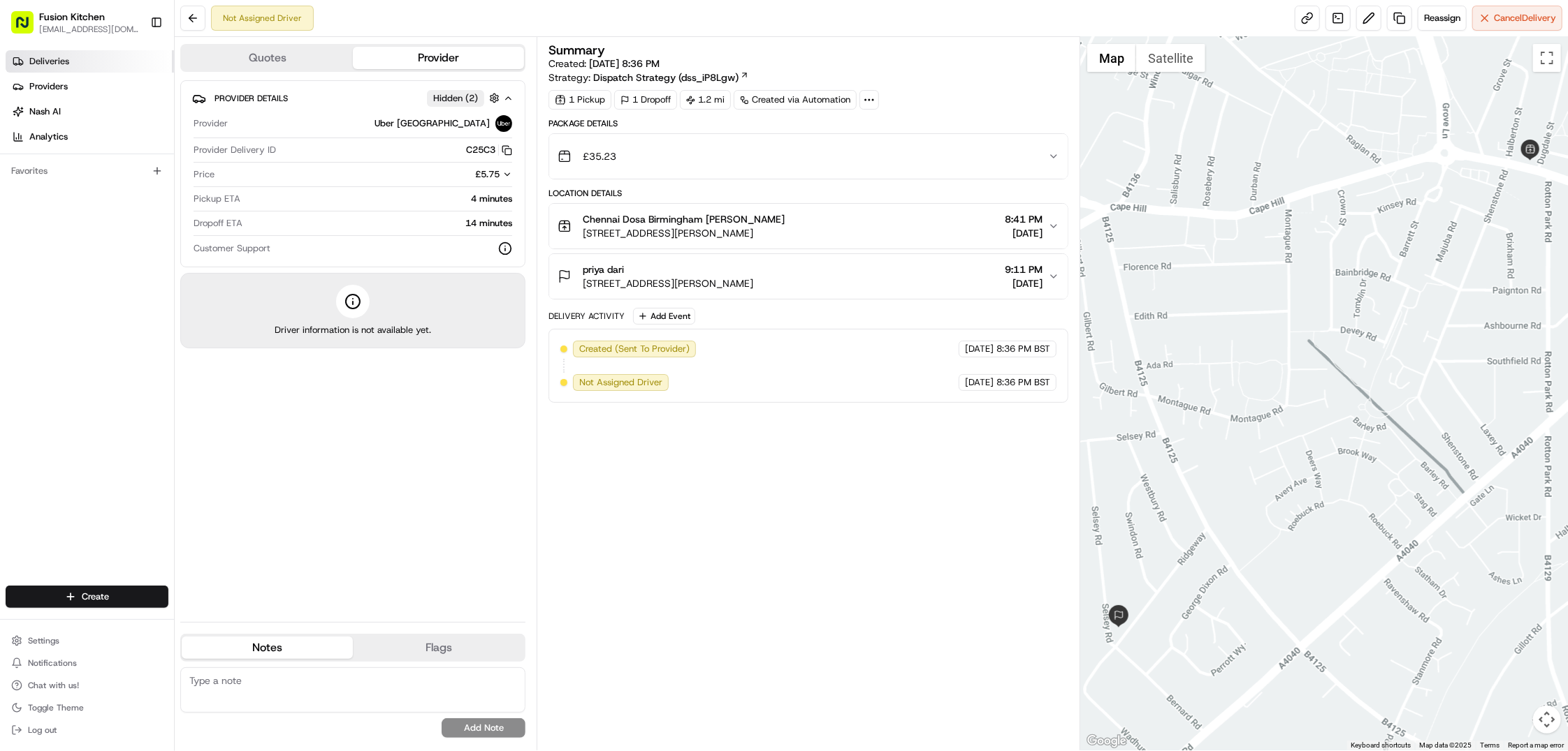
click at [57, 58] on span "Deliveries" at bounding box center [49, 62] width 40 height 13
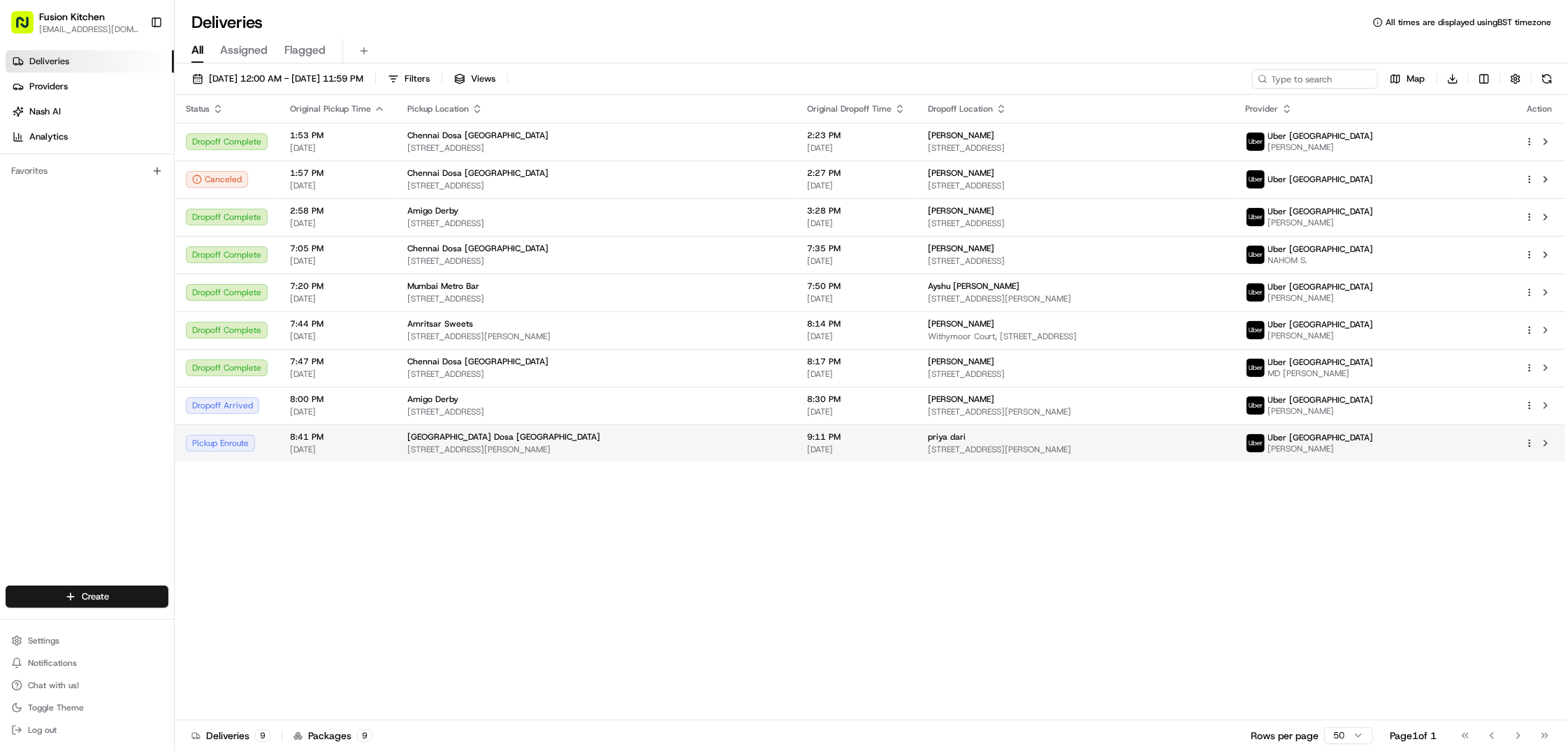
click at [928, 437] on span "priya dari" at bounding box center [947, 437] width 38 height 11
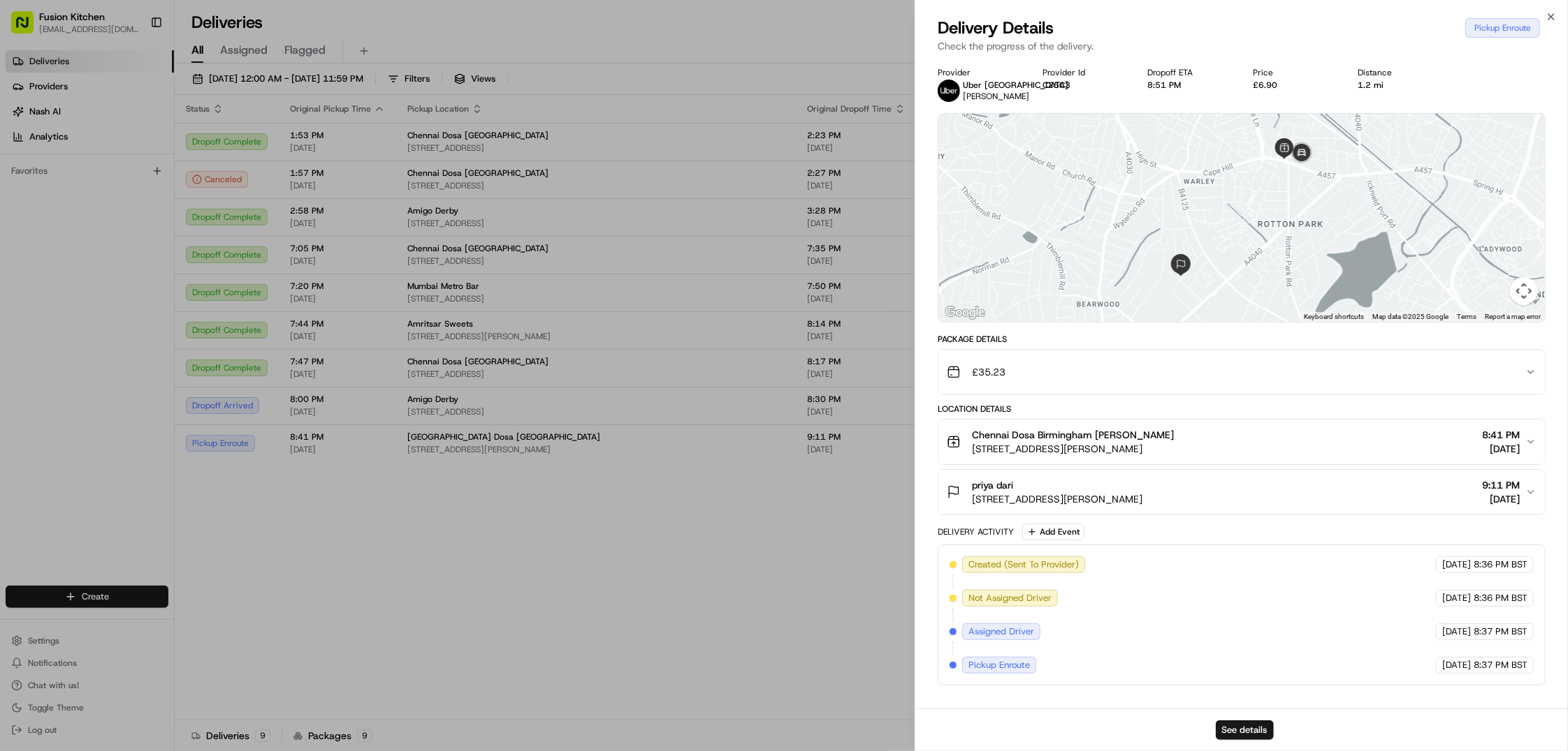
scroll to position [1, 0]
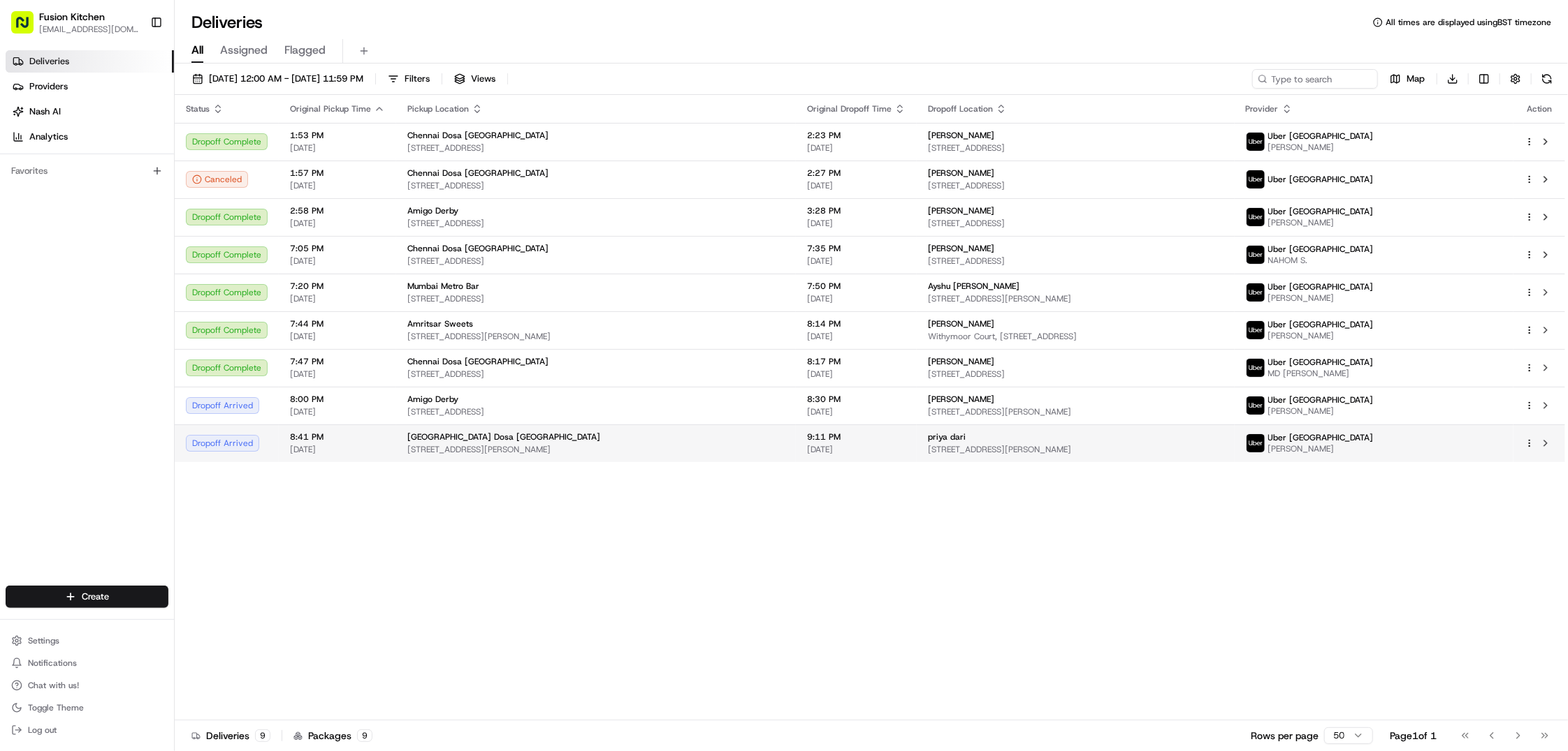
click at [942, 454] on span "[STREET_ADDRESS][PERSON_NAME]" at bounding box center [1076, 449] width 296 height 11
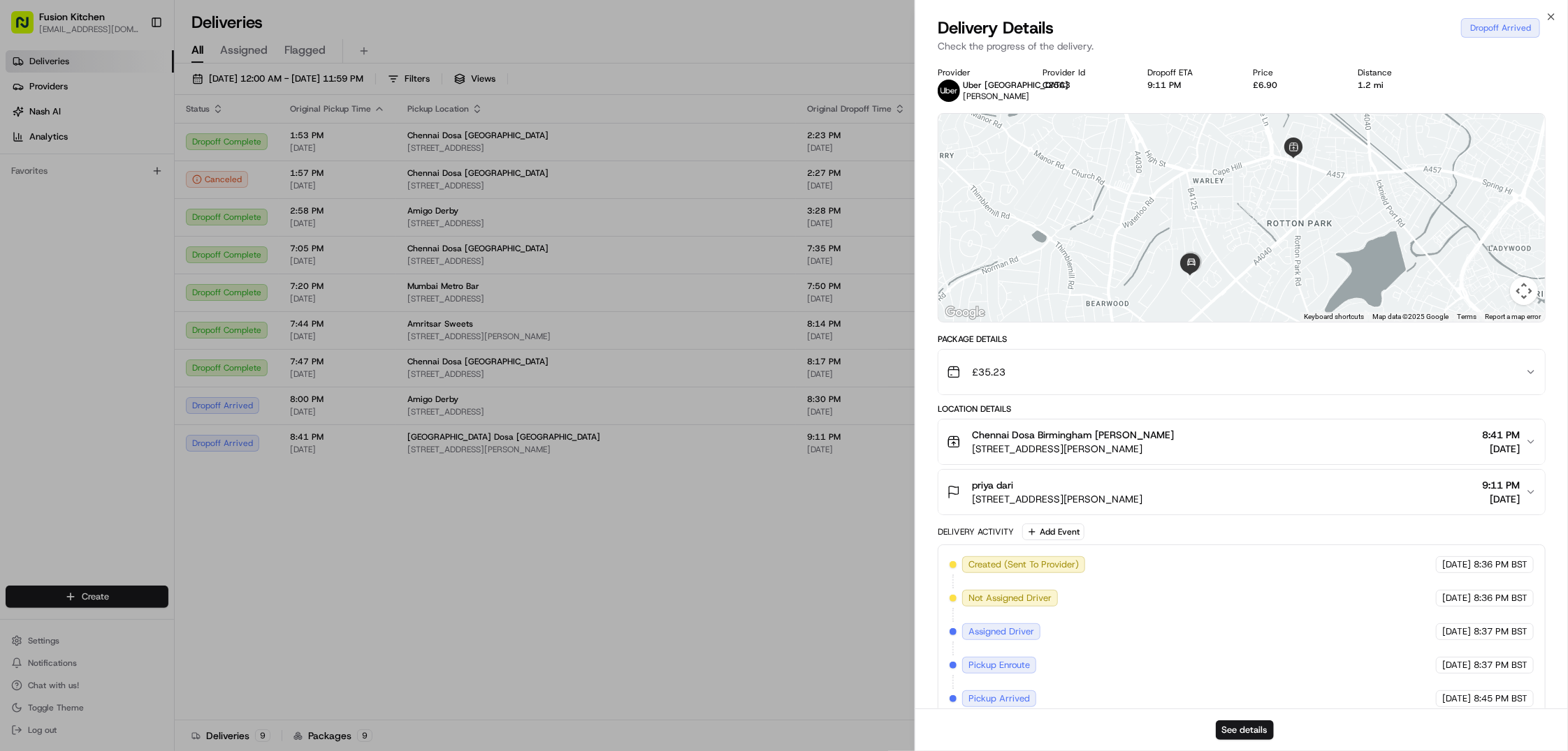
scroll to position [137, 0]
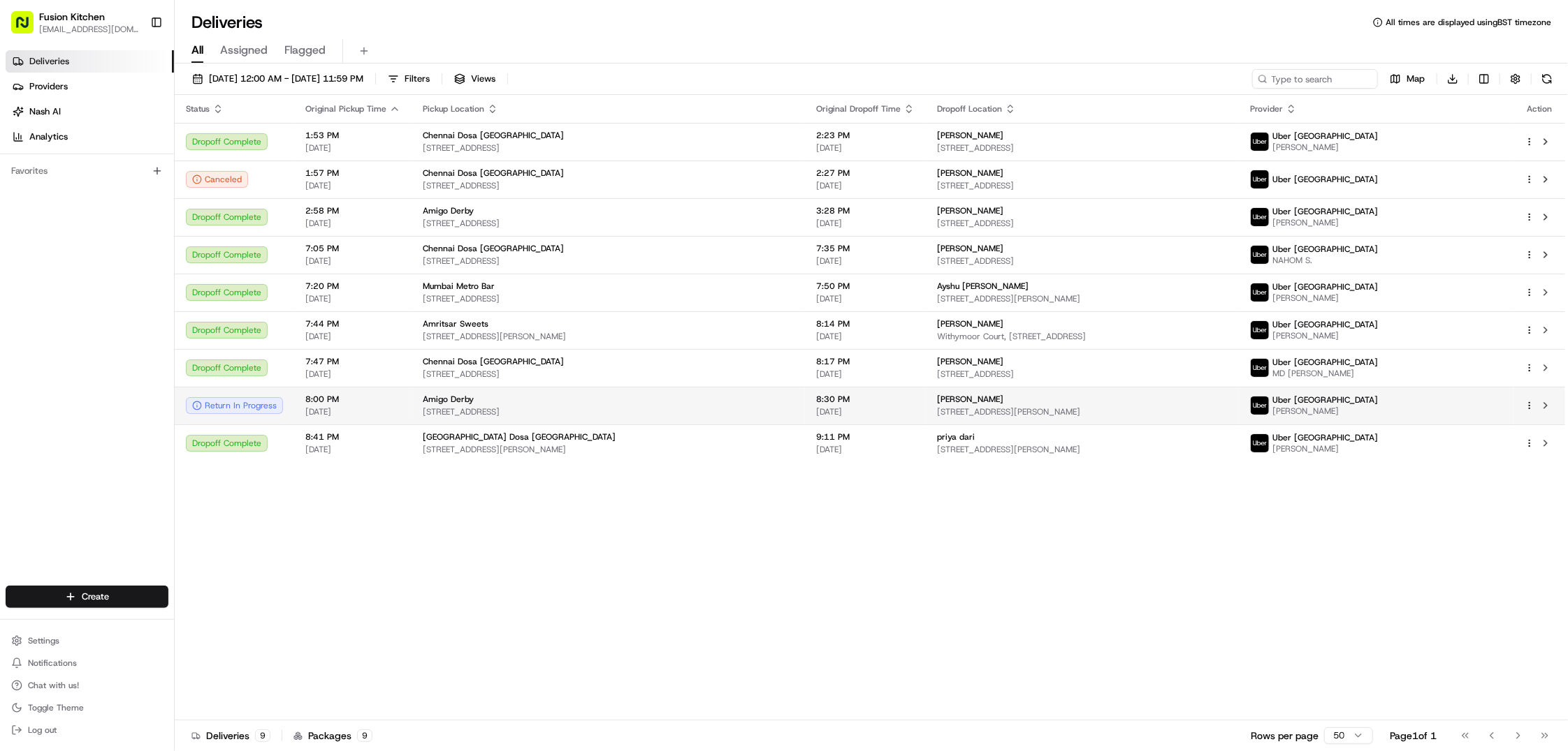
click at [1019, 415] on span "[STREET_ADDRESS][PERSON_NAME]" at bounding box center [1082, 412] width 291 height 11
click at [537, 408] on span "[STREET_ADDRESS]" at bounding box center [609, 412] width 371 height 11
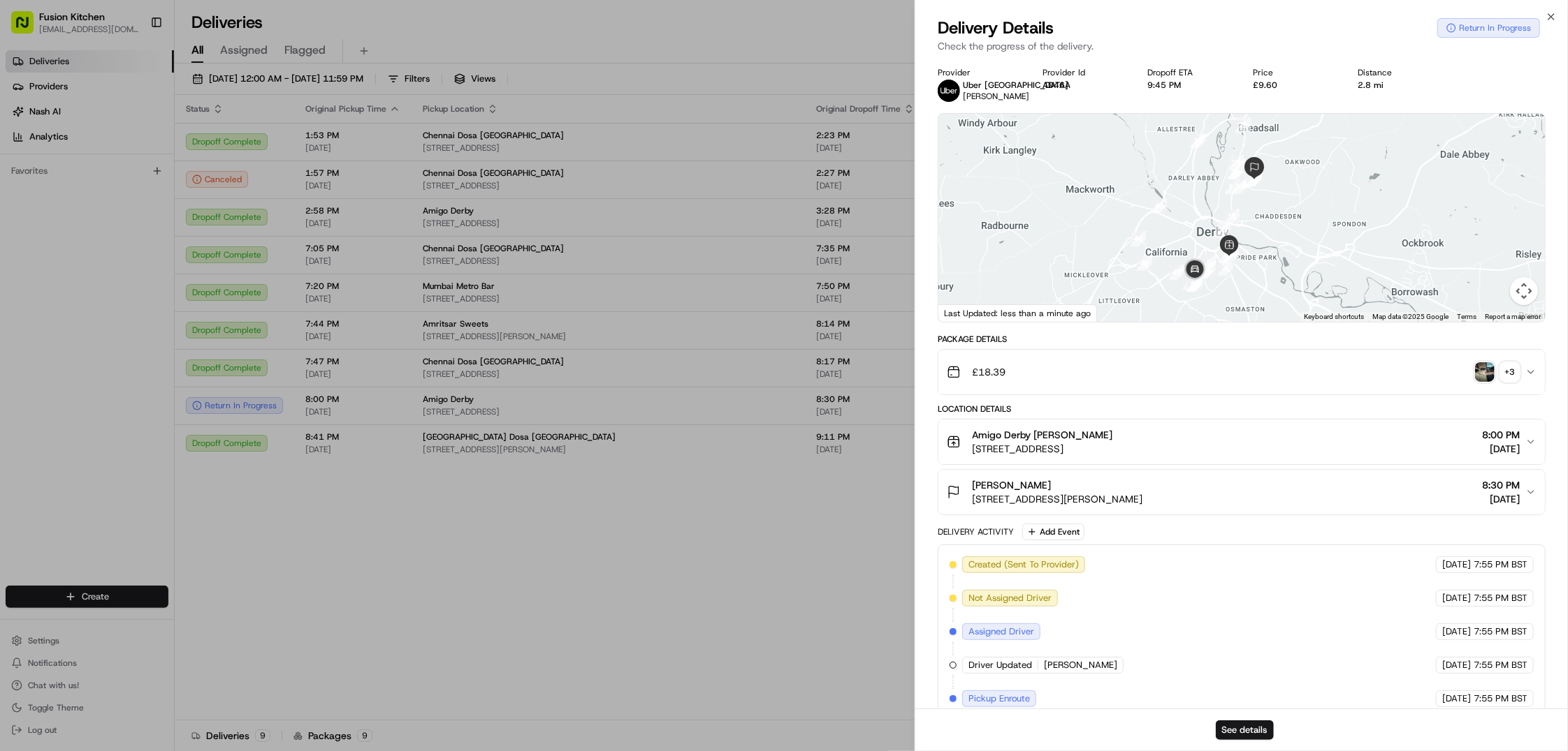
click at [1490, 382] on img "button" at bounding box center [1485, 372] width 20 height 20
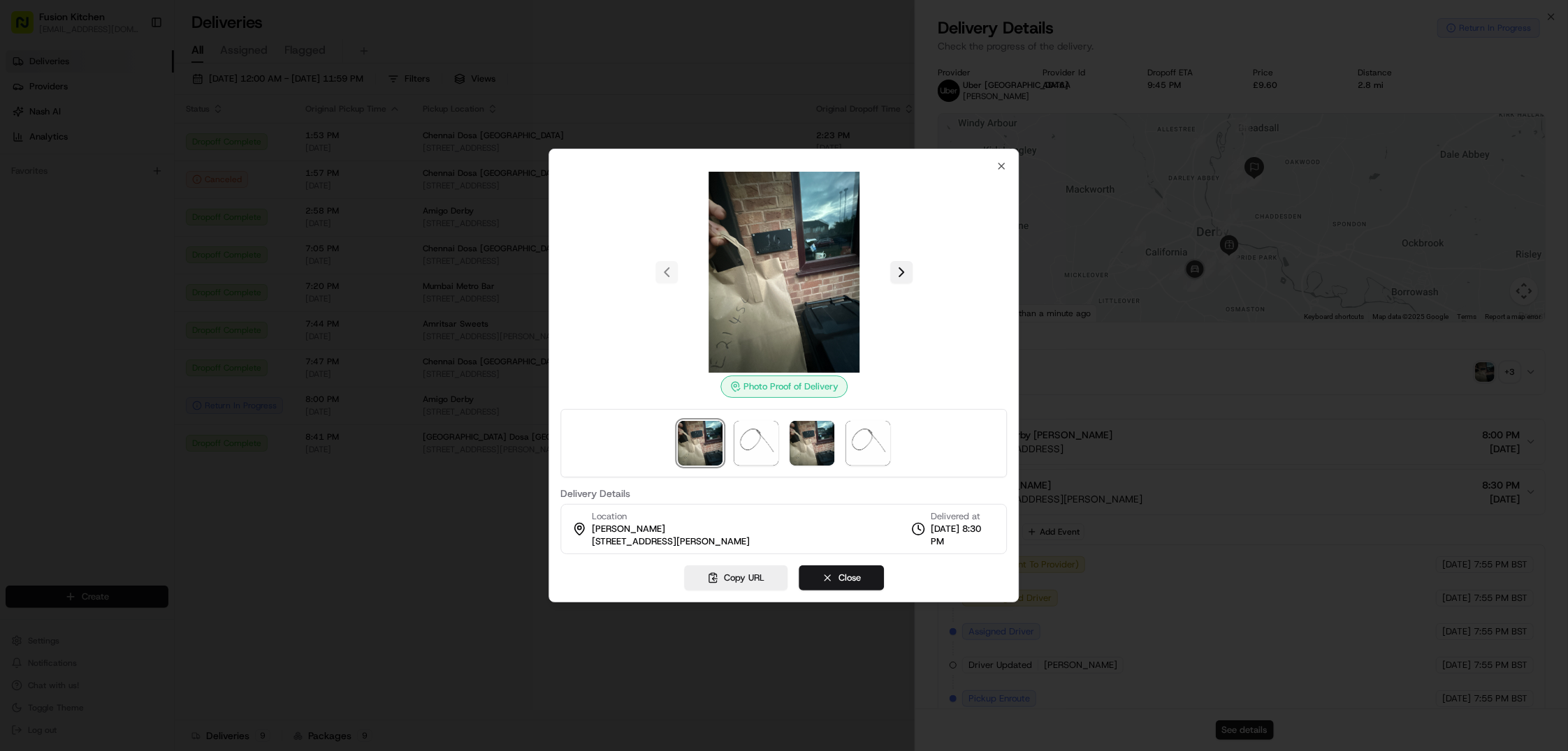
click at [896, 274] on button at bounding box center [901, 272] width 22 height 22
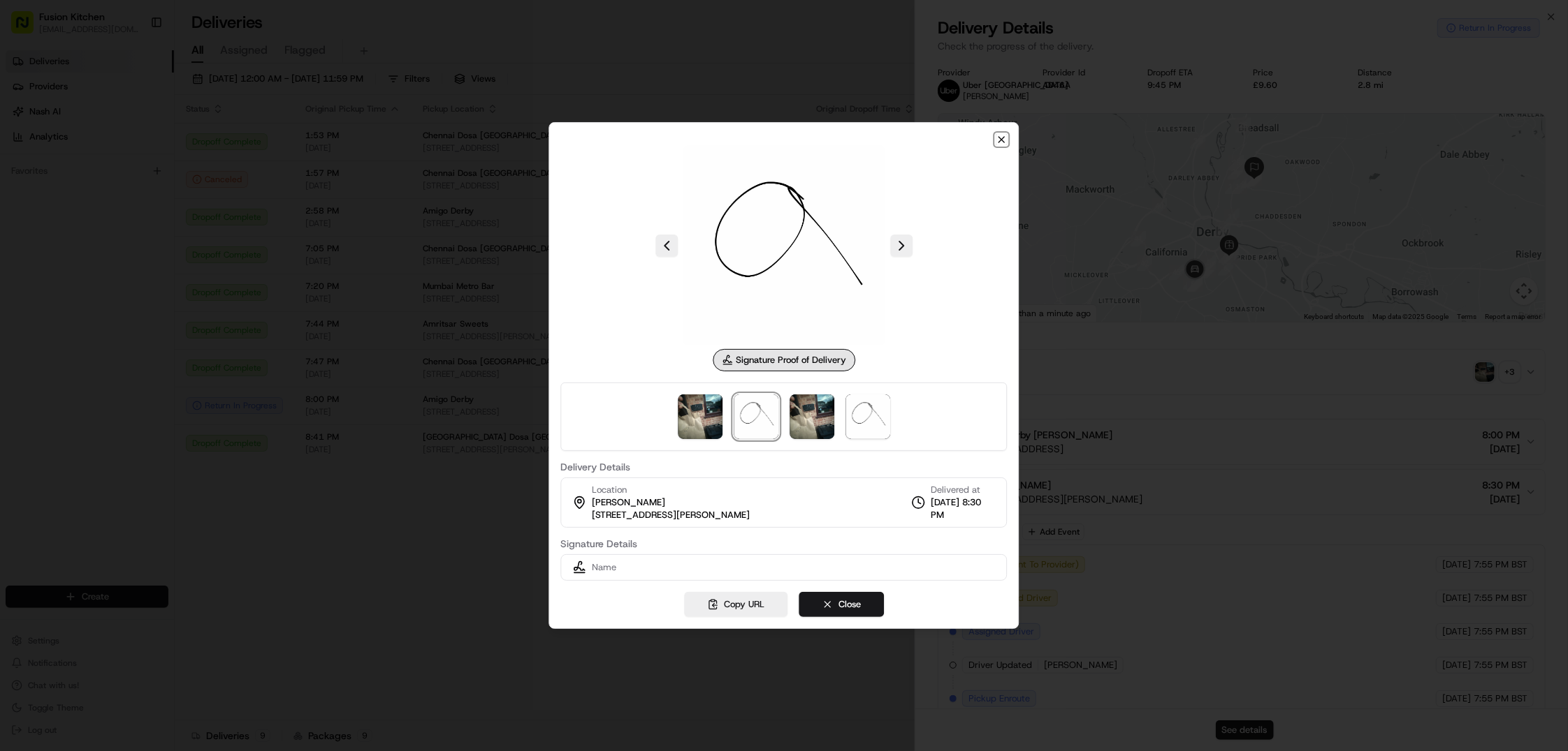
click at [1004, 139] on icon "button" at bounding box center [1002, 140] width 11 height 11
